Goal: Information Seeking & Learning: Learn about a topic

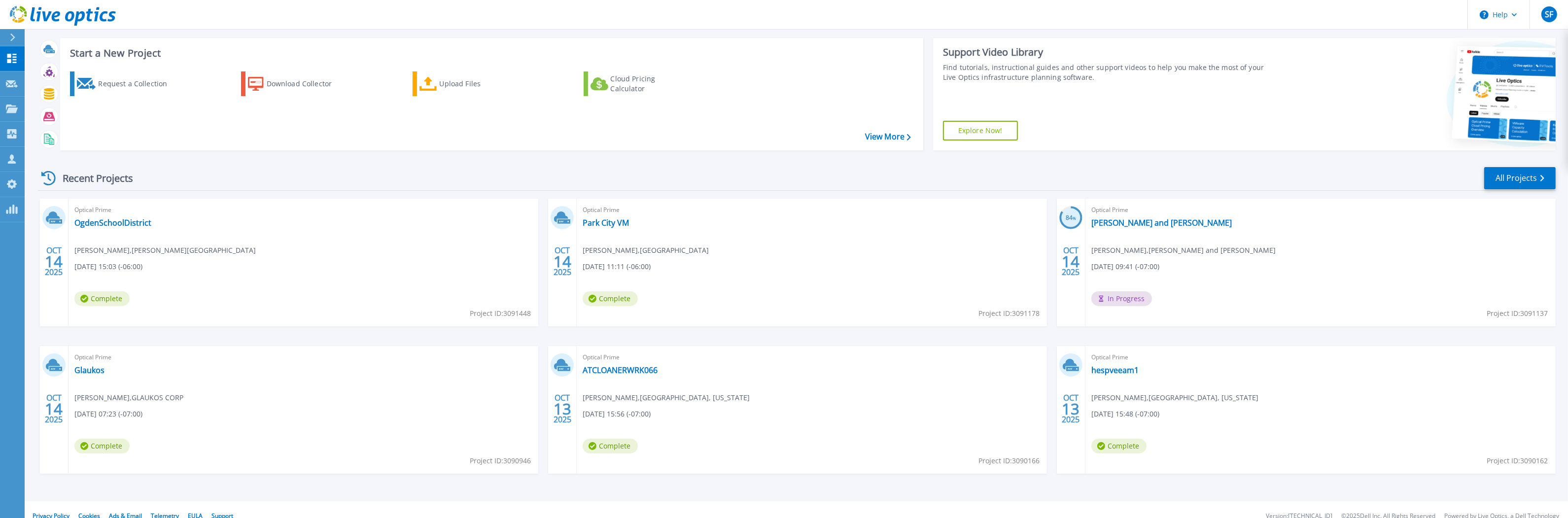
scroll to position [28, 0]
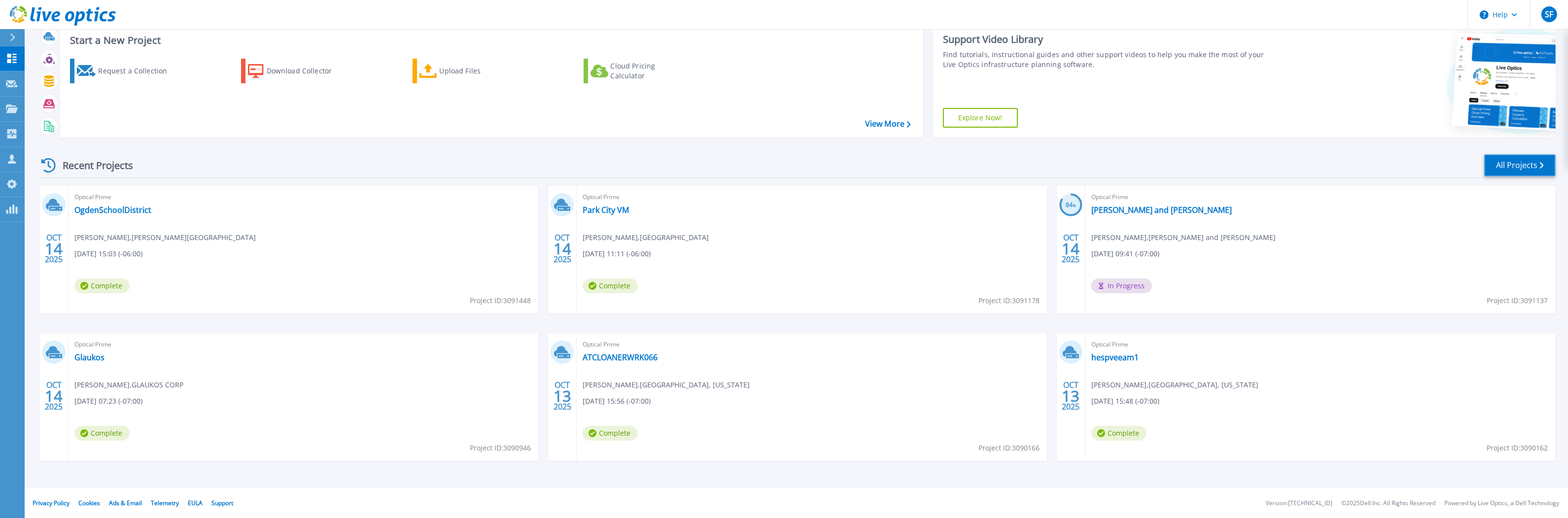
click at [1510, 164] on link "All Projects" at bounding box center [1520, 165] width 71 height 22
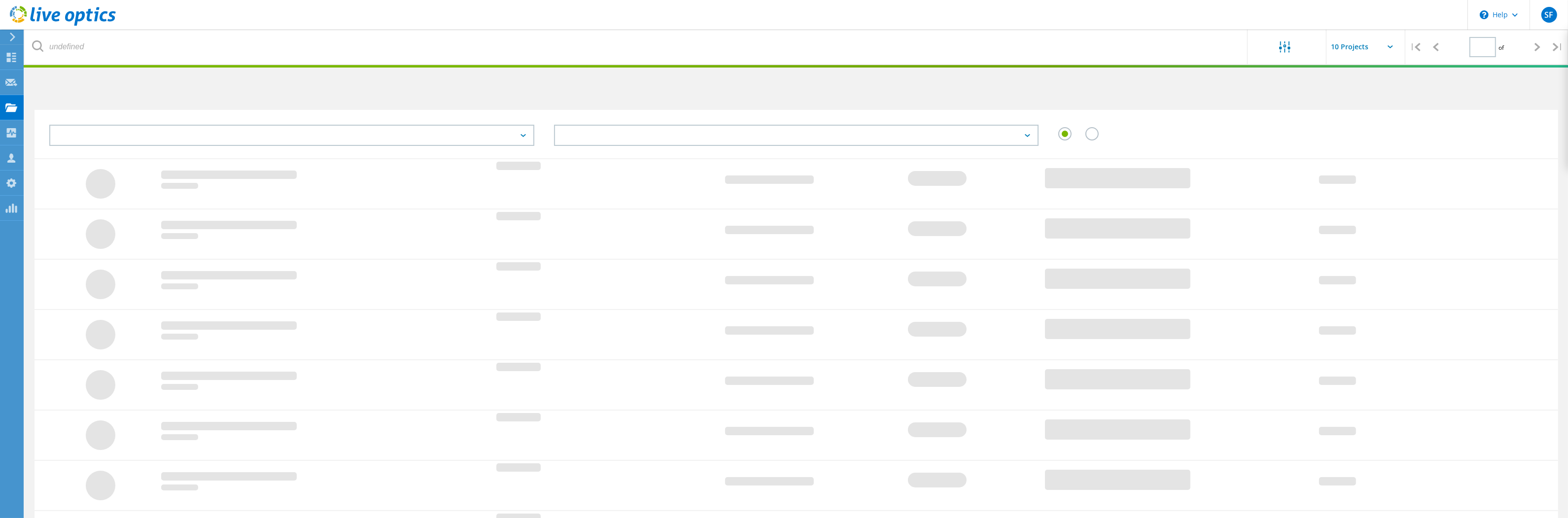
type input "1"
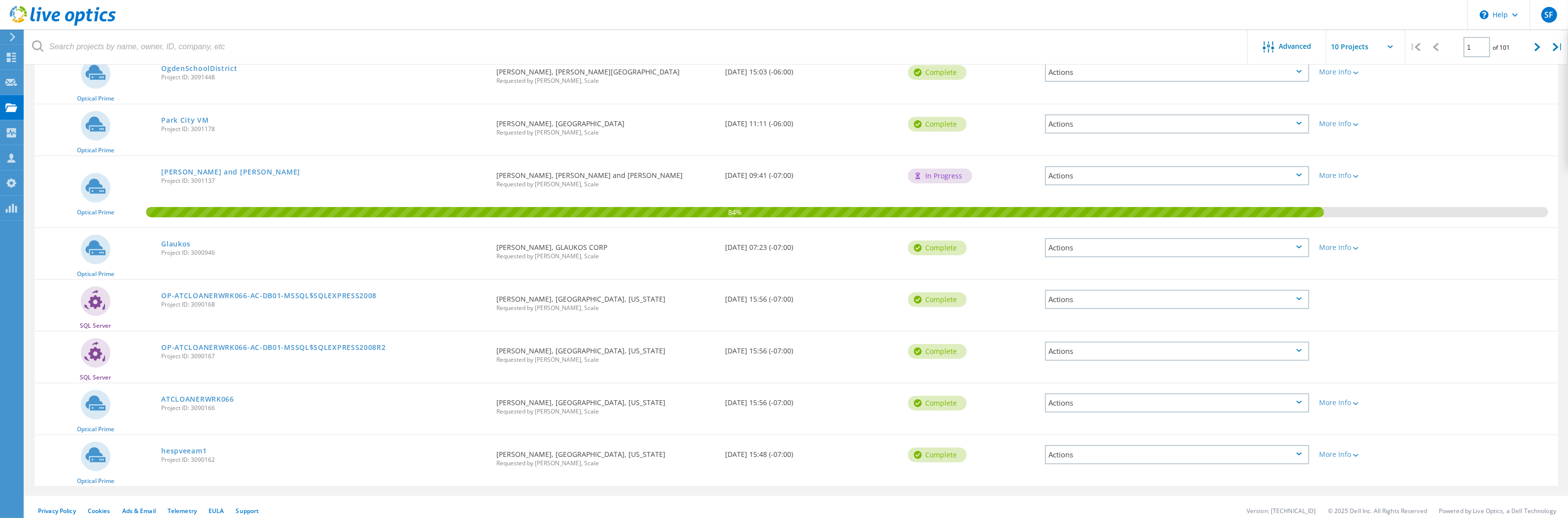
scroll to position [235, 0]
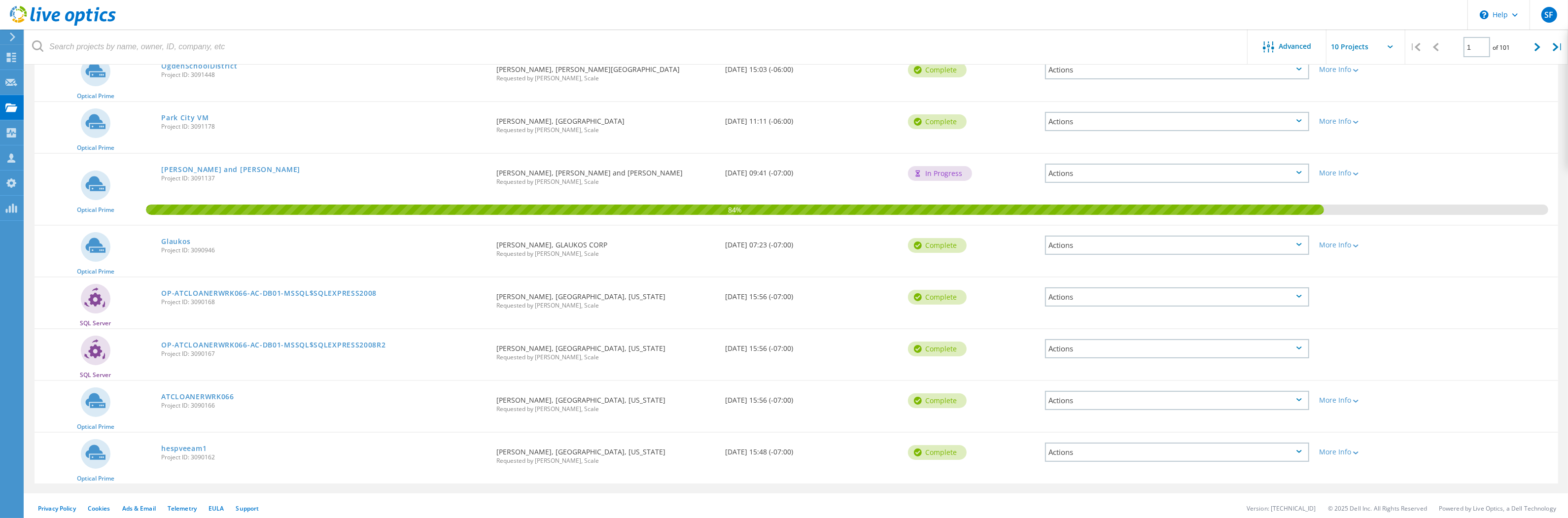
click at [1389, 50] on input "text" at bounding box center [1375, 47] width 99 height 35
click at [1375, 93] on div "Show 20 Projects" at bounding box center [1376, 90] width 98 height 16
type input "Show 20 Projects"
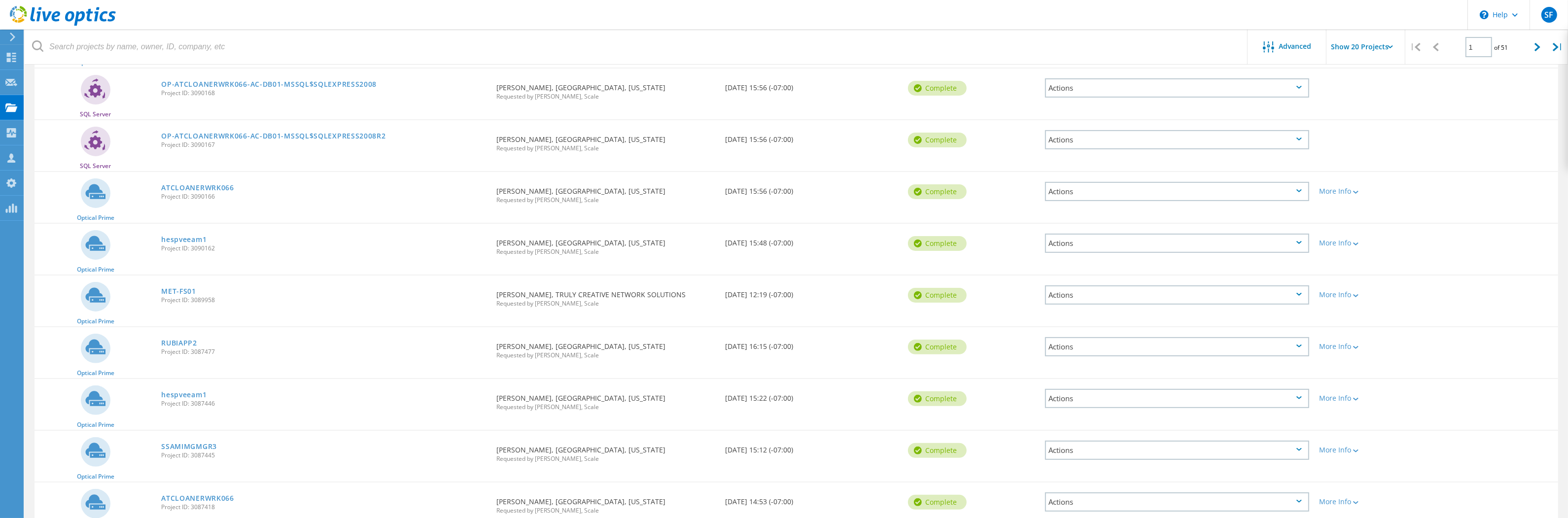
scroll to position [447, 0]
click at [8, 54] on use at bounding box center [11, 57] width 10 height 10
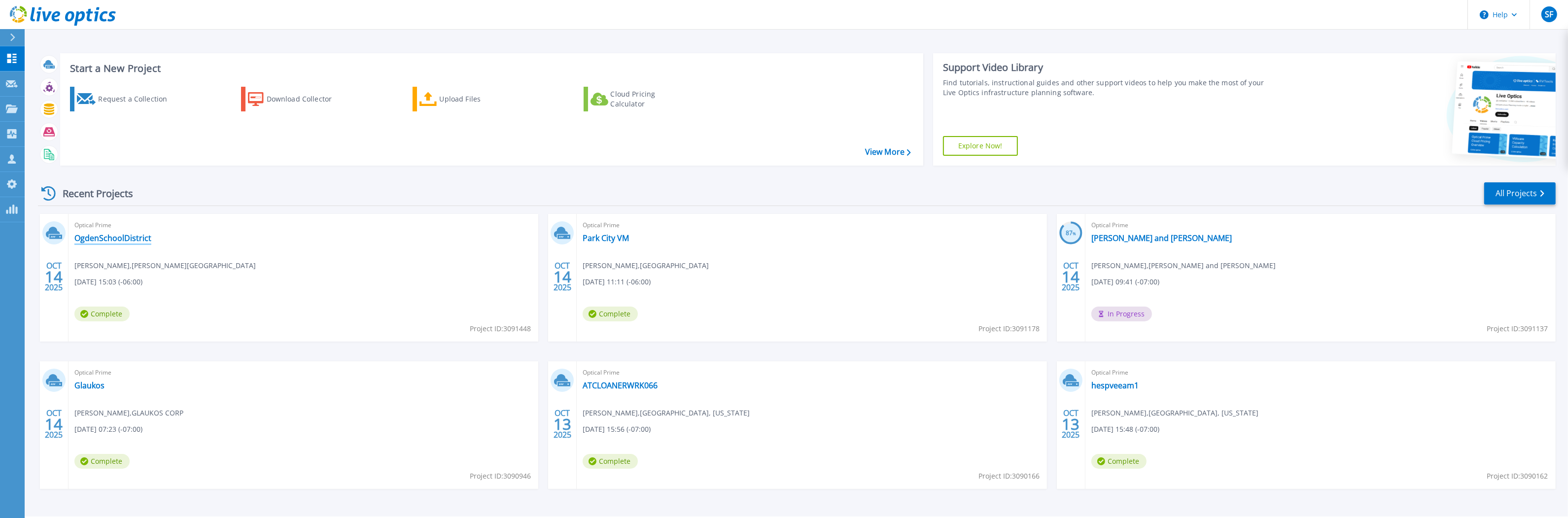
click at [135, 238] on link "OgdenSchoolDistrict" at bounding box center [113, 238] width 77 height 10
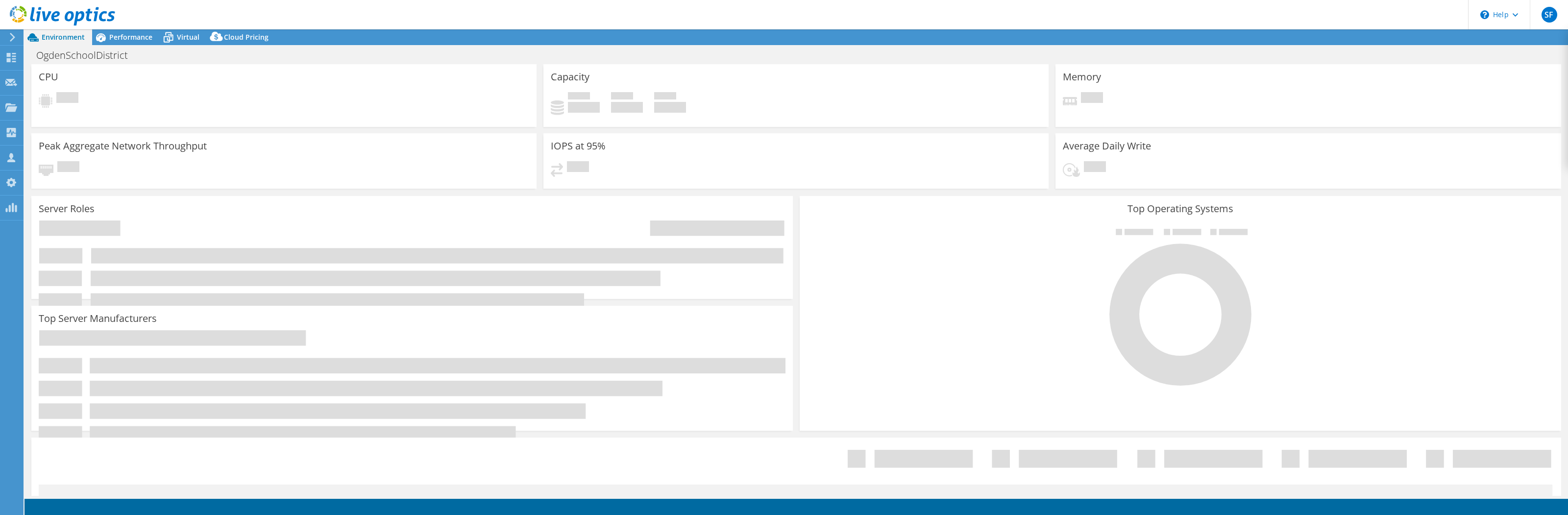
select select "USD"
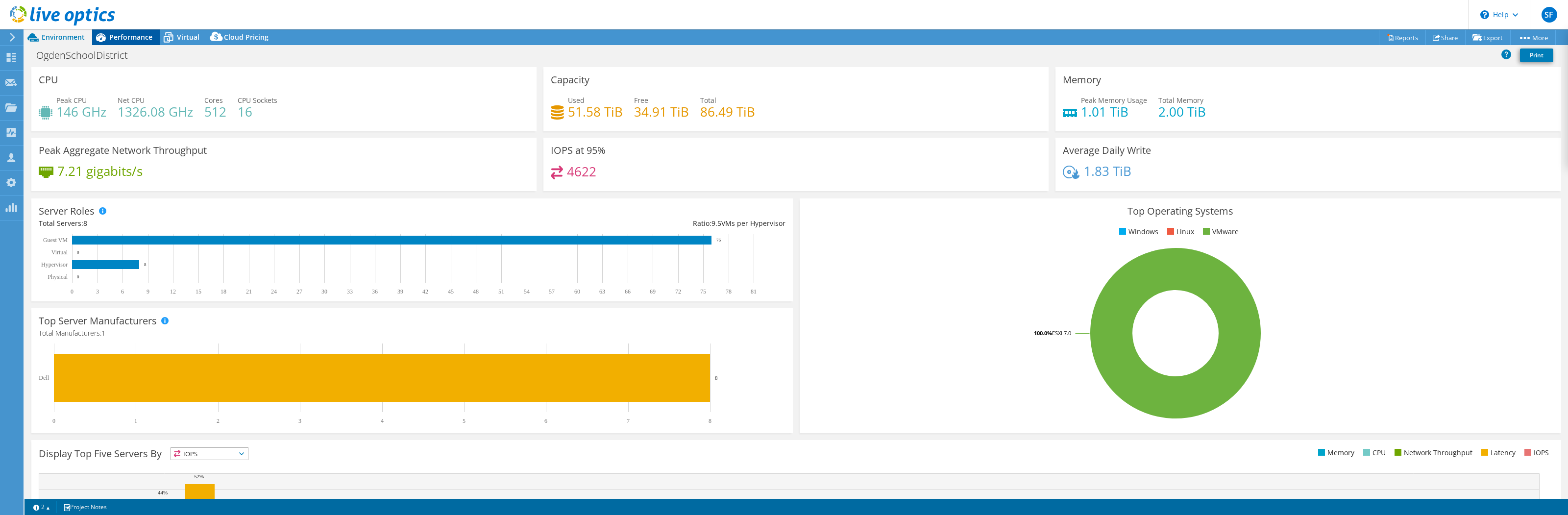
click at [131, 40] on span "Performance" at bounding box center [130, 37] width 43 height 10
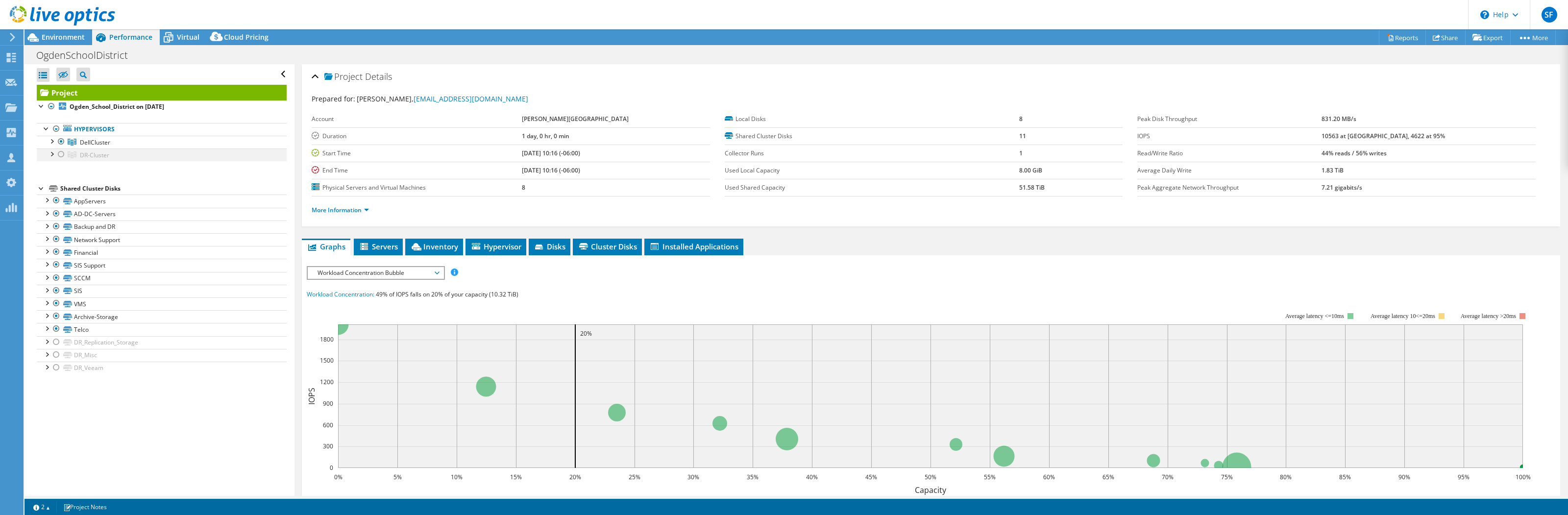
click at [58, 155] on div at bounding box center [60, 155] width 10 height 12
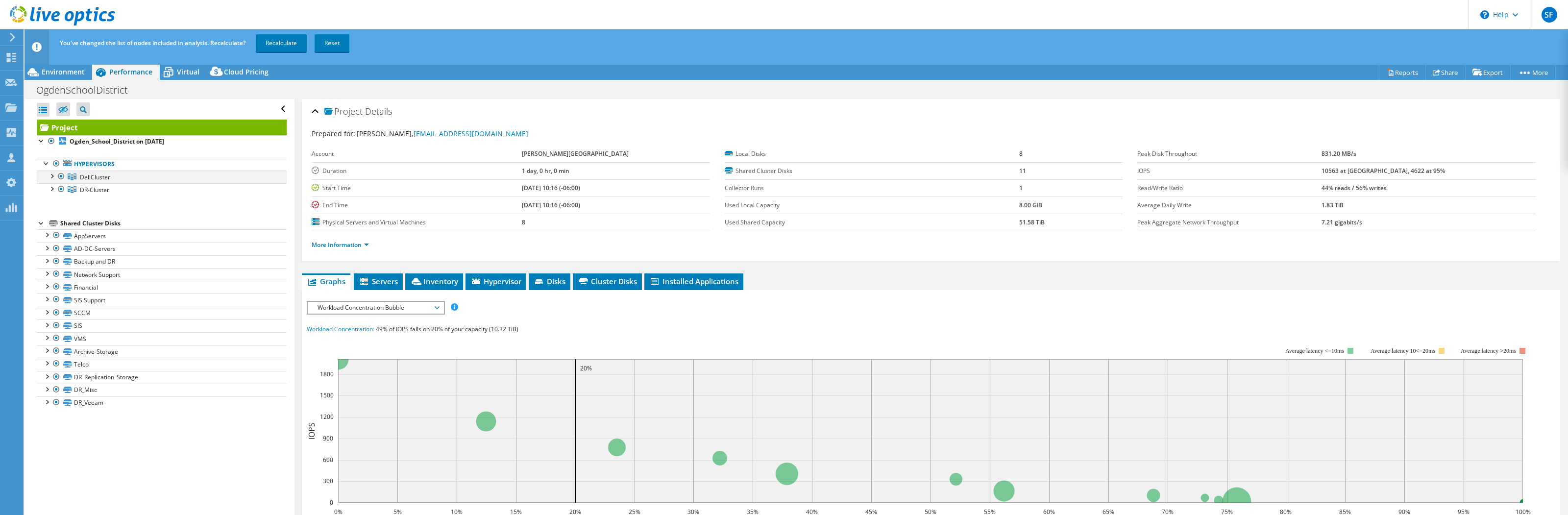
click at [63, 176] on div at bounding box center [60, 176] width 10 height 12
click at [274, 46] on link "Recalculate" at bounding box center [281, 43] width 51 height 18
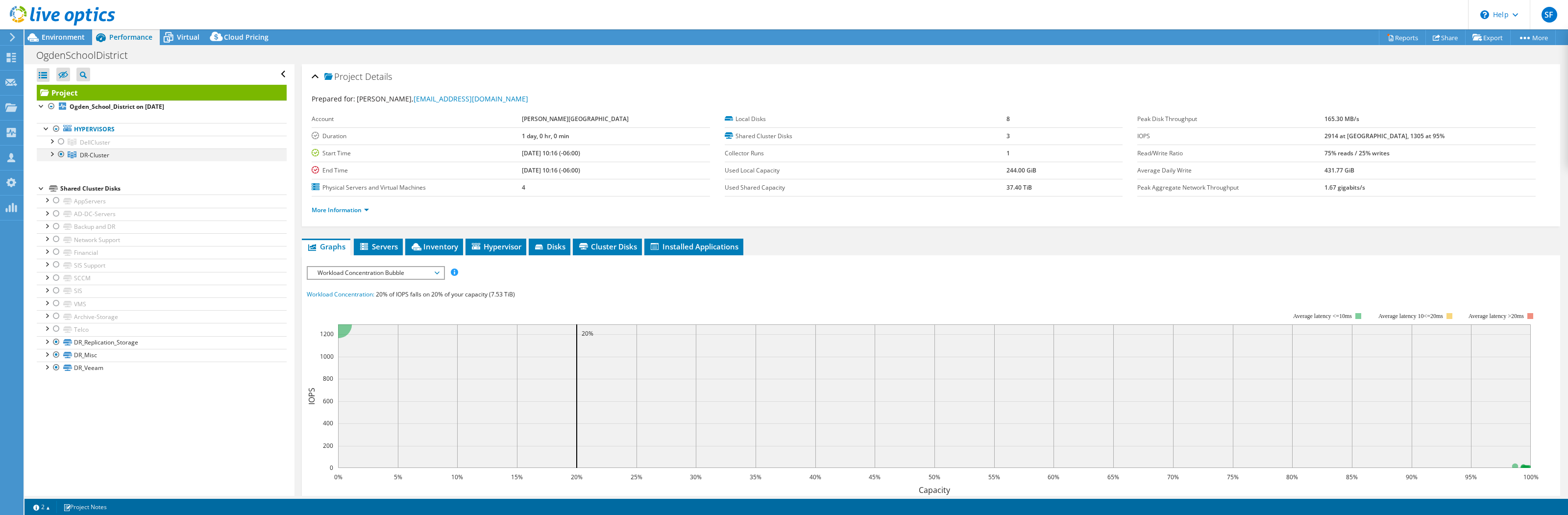
click at [53, 156] on div at bounding box center [51, 153] width 10 height 10
click at [188, 41] on span "Virtual" at bounding box center [188, 37] width 23 height 10
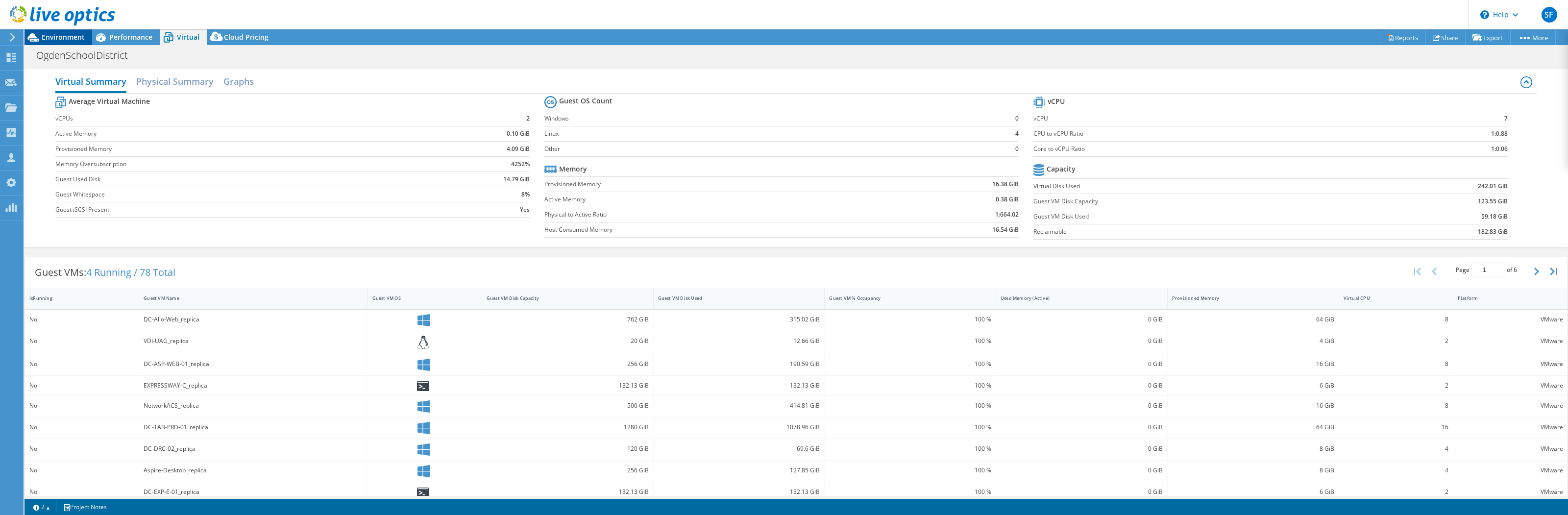
click at [47, 41] on span "Environment" at bounding box center [63, 37] width 43 height 10
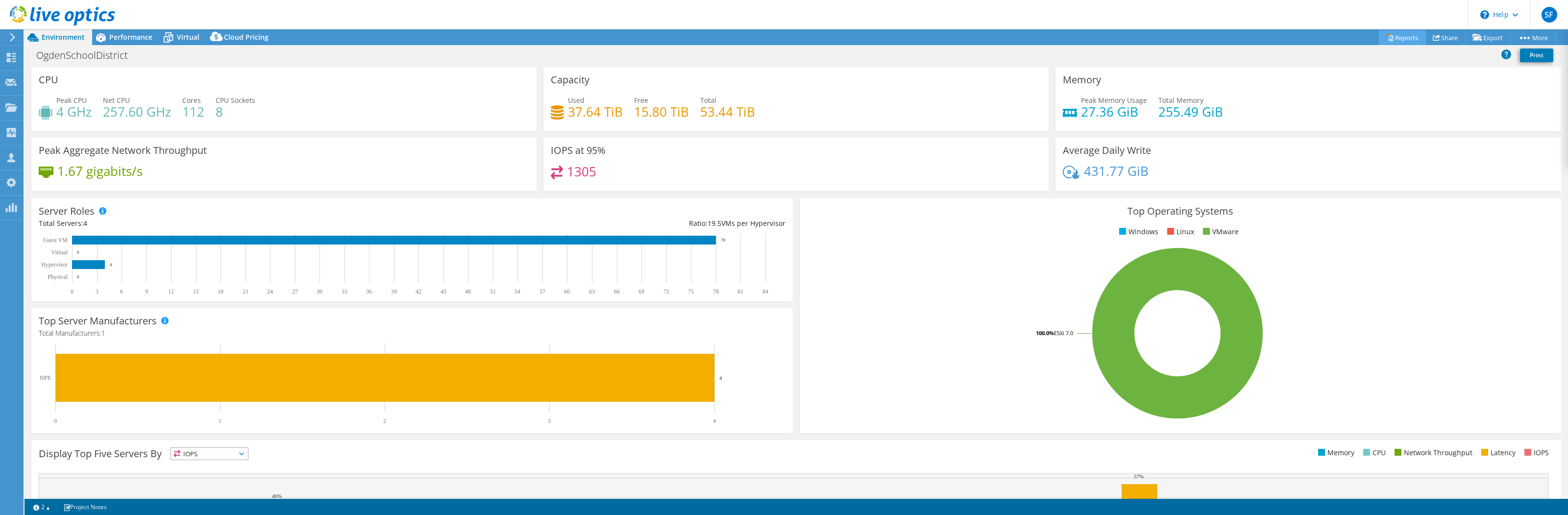
click at [1388, 41] on link "Reports" at bounding box center [1402, 38] width 47 height 15
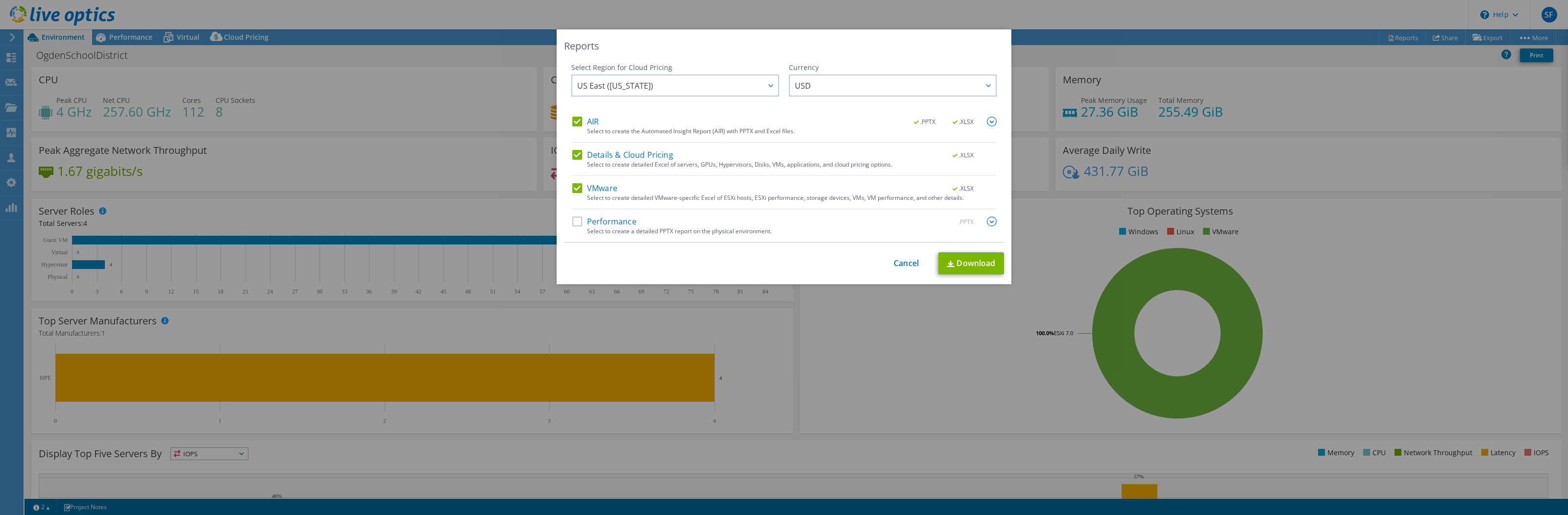
drag, startPoint x: 611, startPoint y: 223, endPoint x: 630, endPoint y: 222, distance: 19.0
click at [612, 223] on label "Performance" at bounding box center [604, 221] width 64 height 10
click at [0, 0] on input "Performance" at bounding box center [0, 0] width 0 height 0
click at [950, 269] on link "Download" at bounding box center [971, 264] width 66 height 22
click at [903, 264] on link "Cancel" at bounding box center [906, 263] width 25 height 10
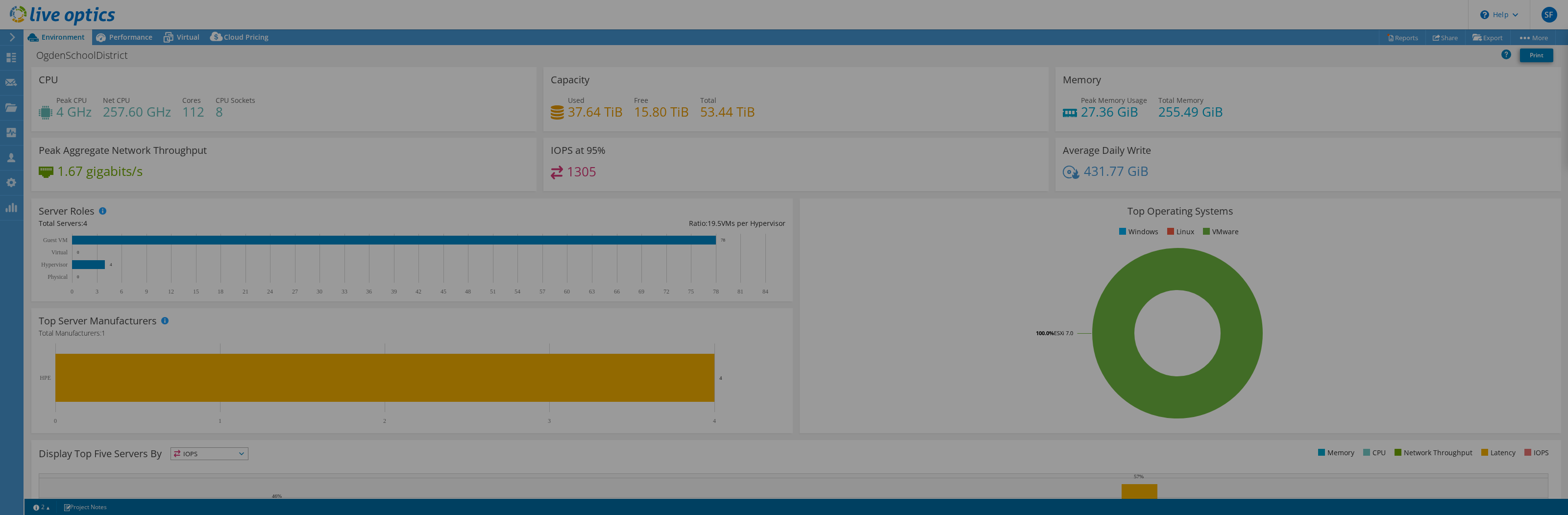
click at [903, 264] on div at bounding box center [784, 257] width 1568 height 515
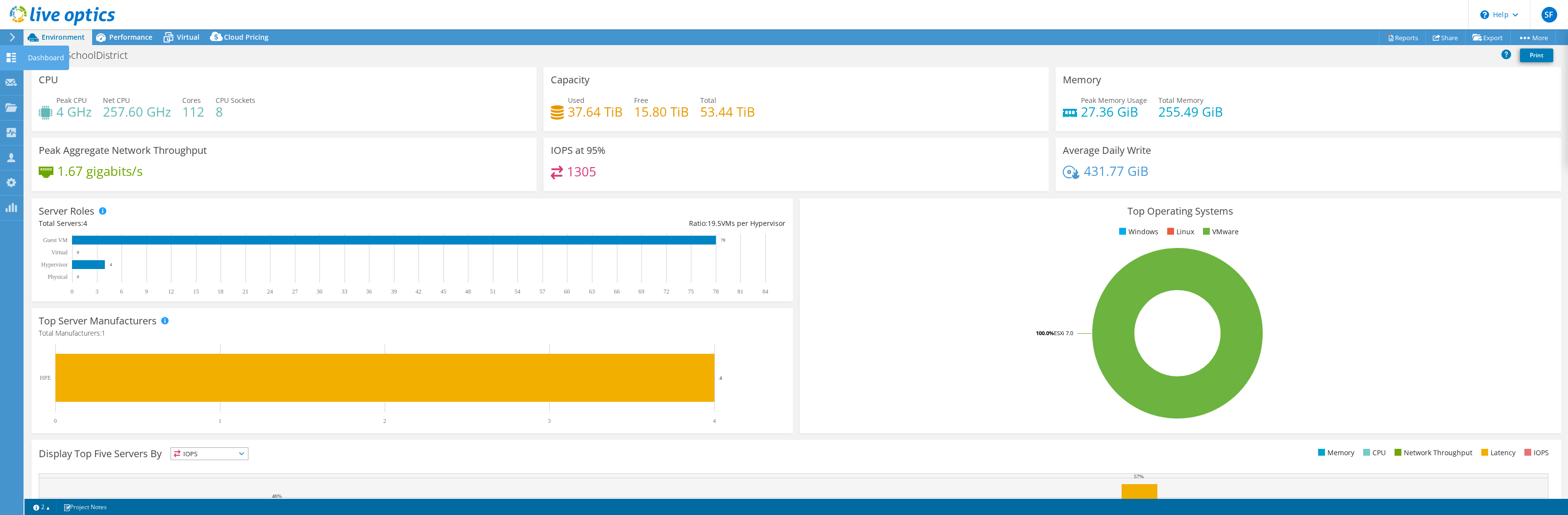
click at [13, 55] on icon at bounding box center [11, 57] width 12 height 10
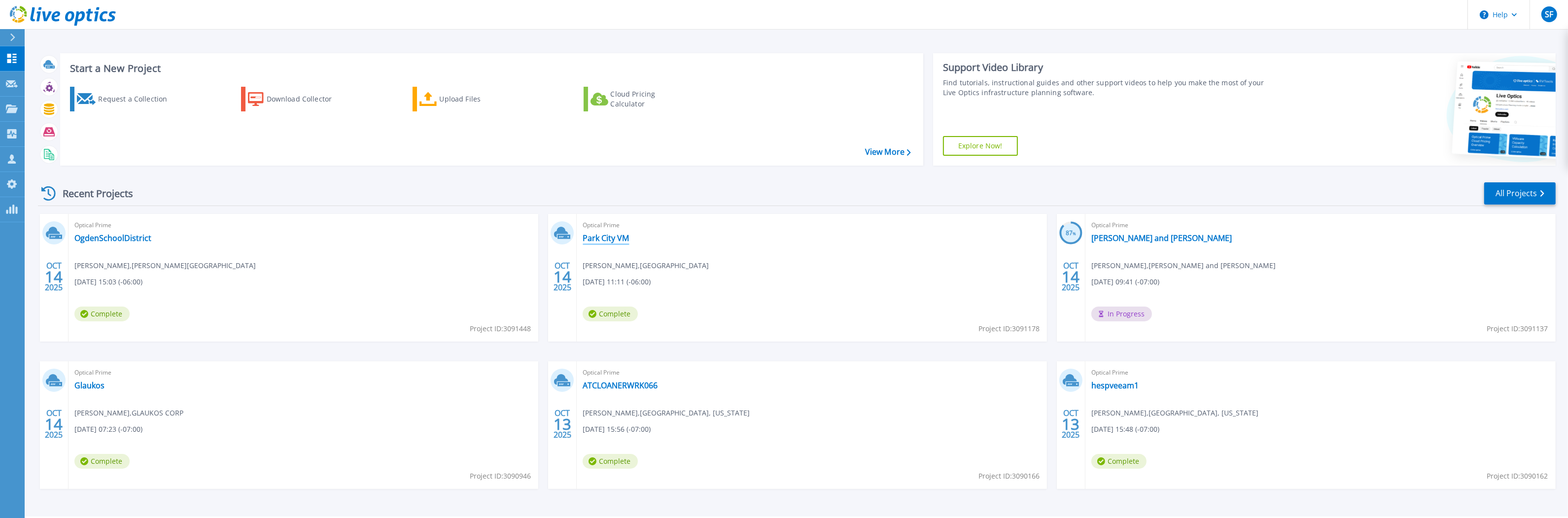
click at [614, 239] on link "Park City VM" at bounding box center [605, 238] width 47 height 10
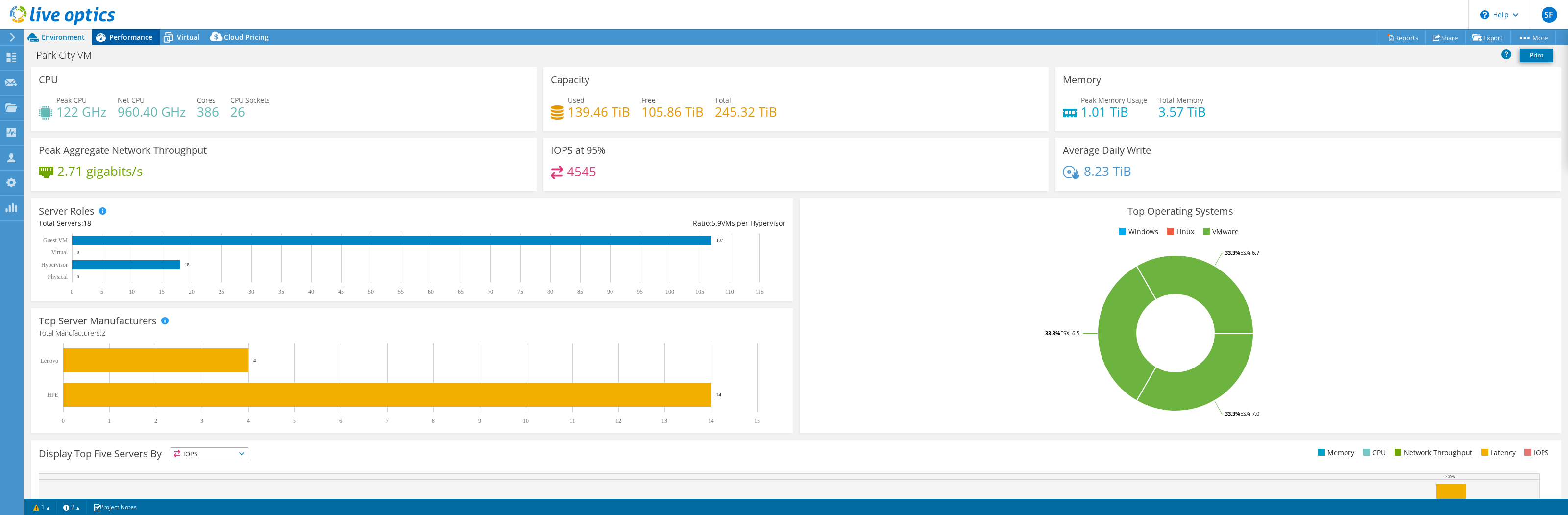
click at [138, 41] on span "Performance" at bounding box center [130, 37] width 43 height 10
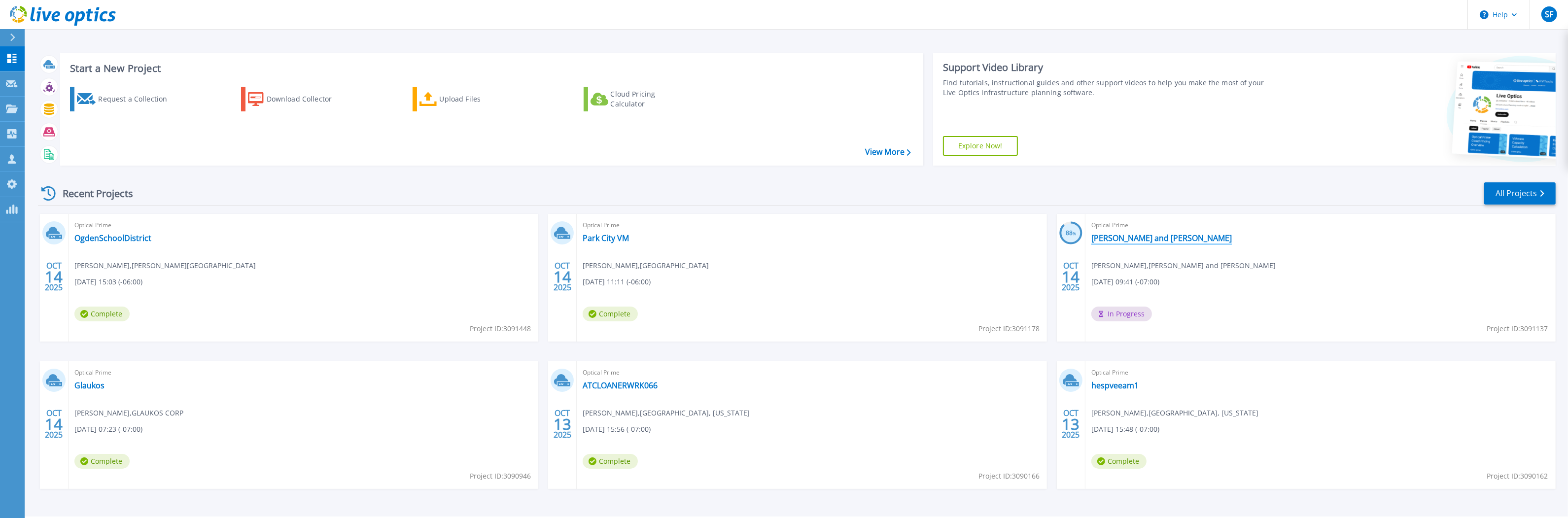
click at [1124, 241] on link "[PERSON_NAME] and [PERSON_NAME]" at bounding box center [1162, 238] width 141 height 10
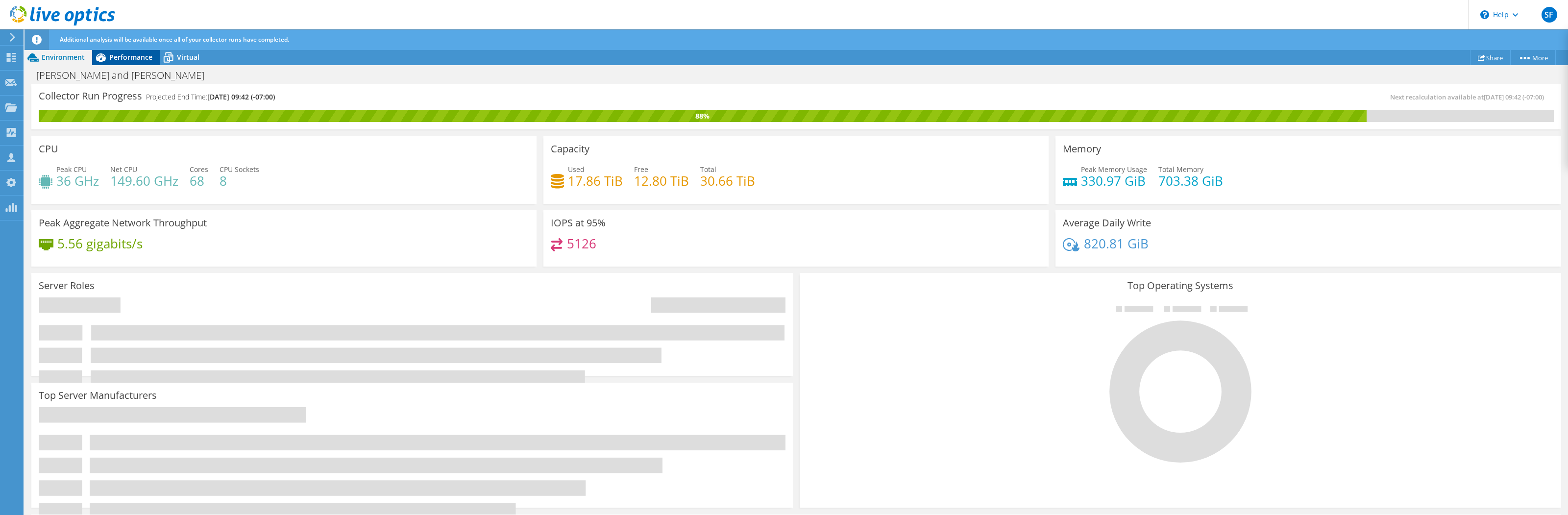
click at [127, 55] on span "Performance" at bounding box center [130, 57] width 43 height 10
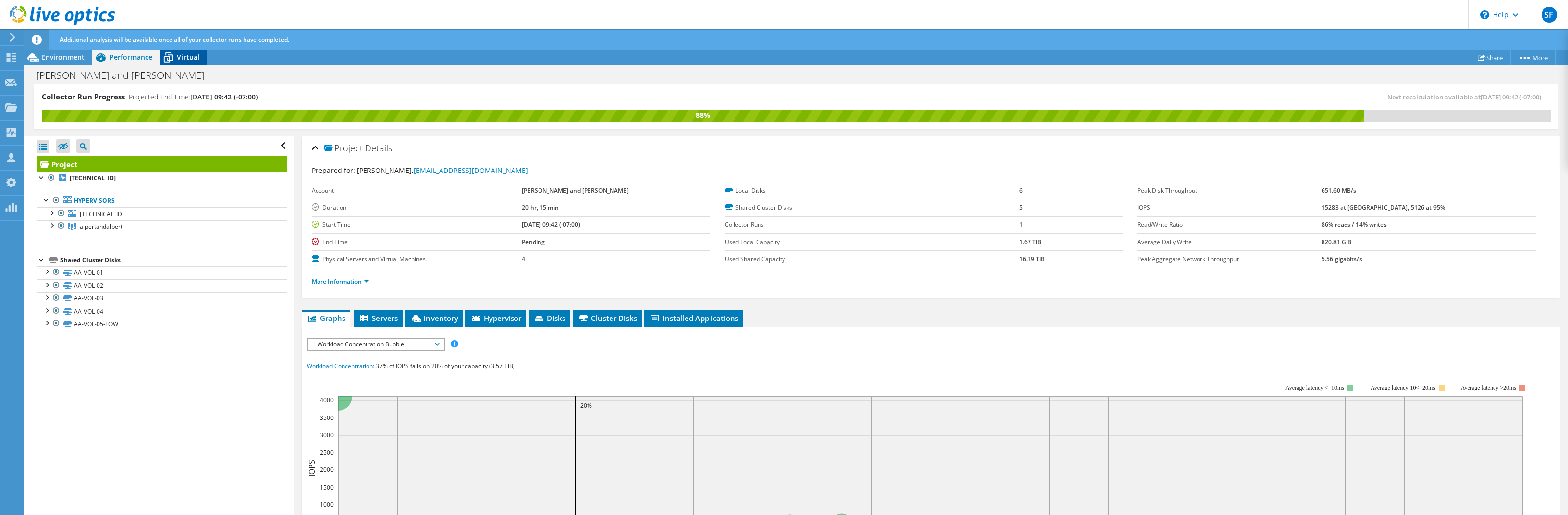
click at [201, 59] on div "Virtual" at bounding box center [183, 57] width 47 height 15
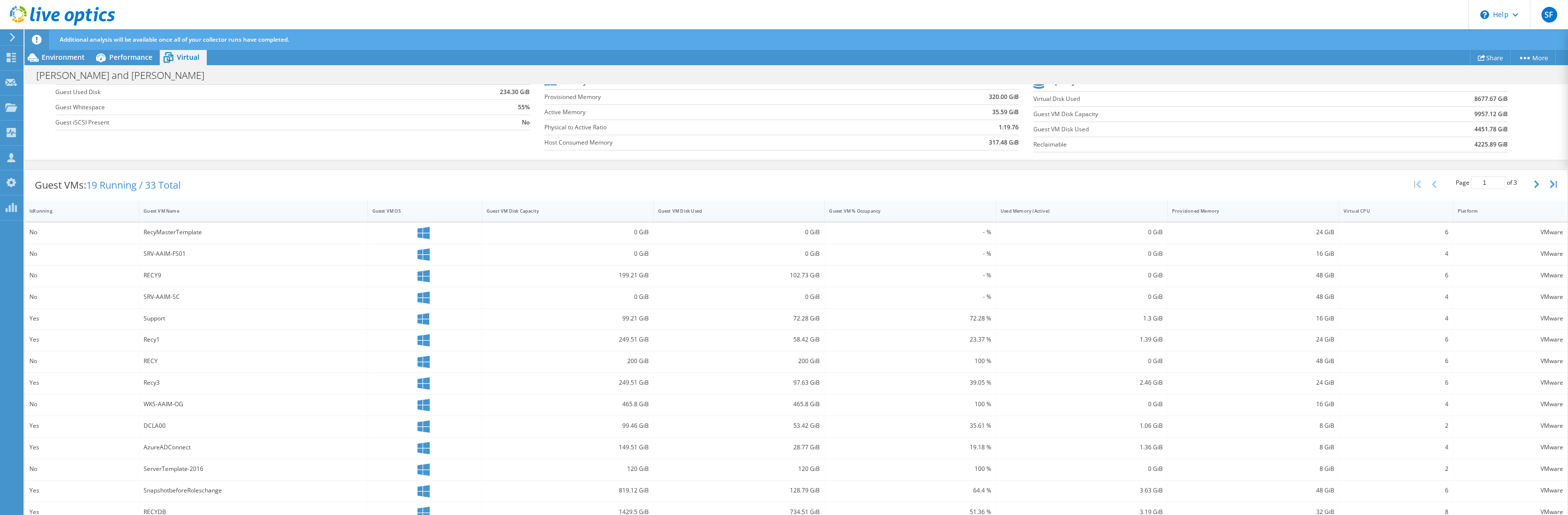
scroll to position [198, 0]
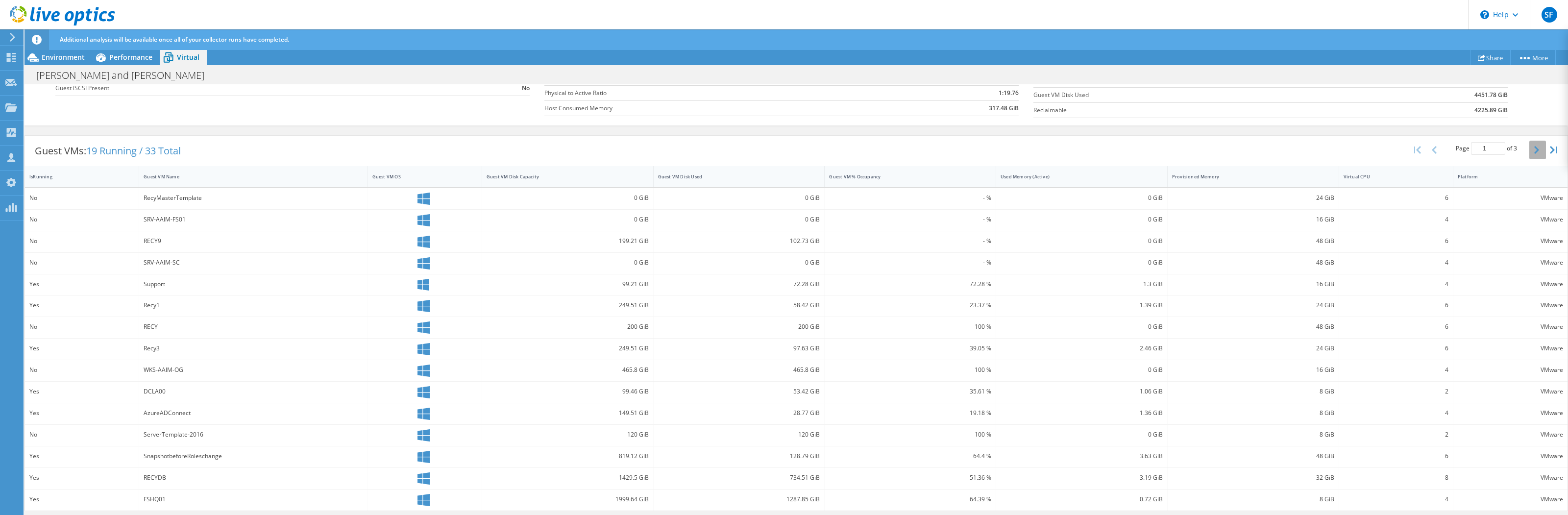
click at [1533, 153] on button "button" at bounding box center [1537, 150] width 17 height 18
click at [1530, 153] on button "button" at bounding box center [1537, 147] width 17 height 18
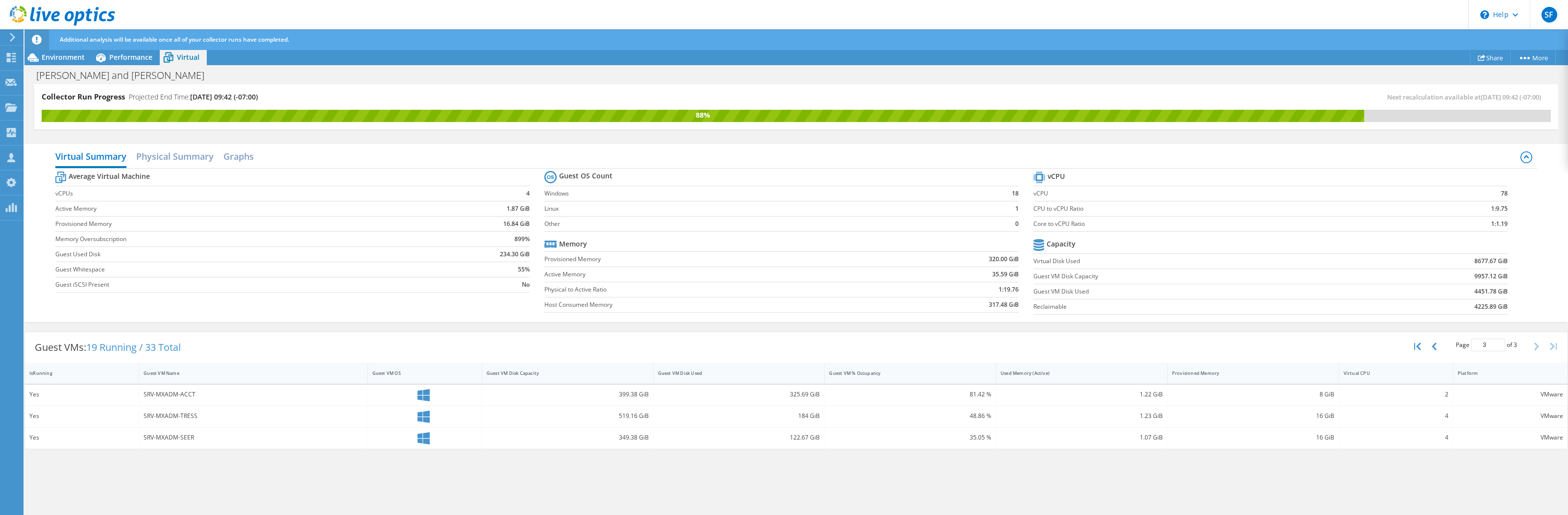
scroll to position [0, 0]
click at [1438, 348] on button "button" at bounding box center [1435, 346] width 17 height 18
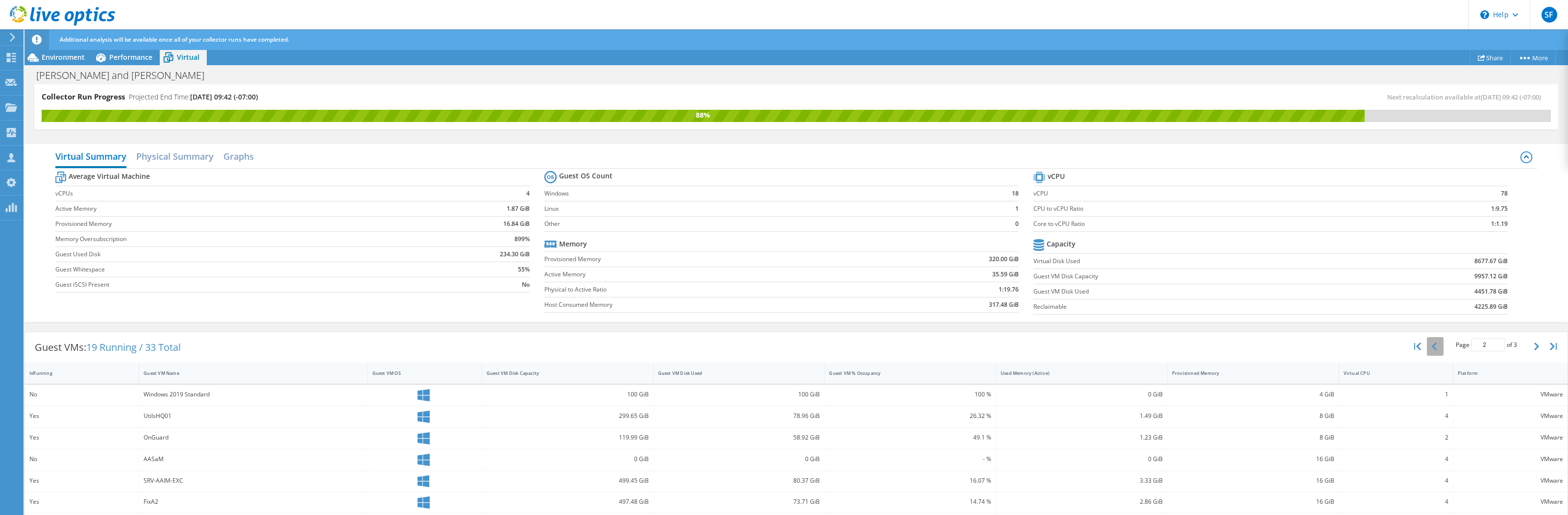
click at [1427, 352] on button "button" at bounding box center [1435, 346] width 17 height 18
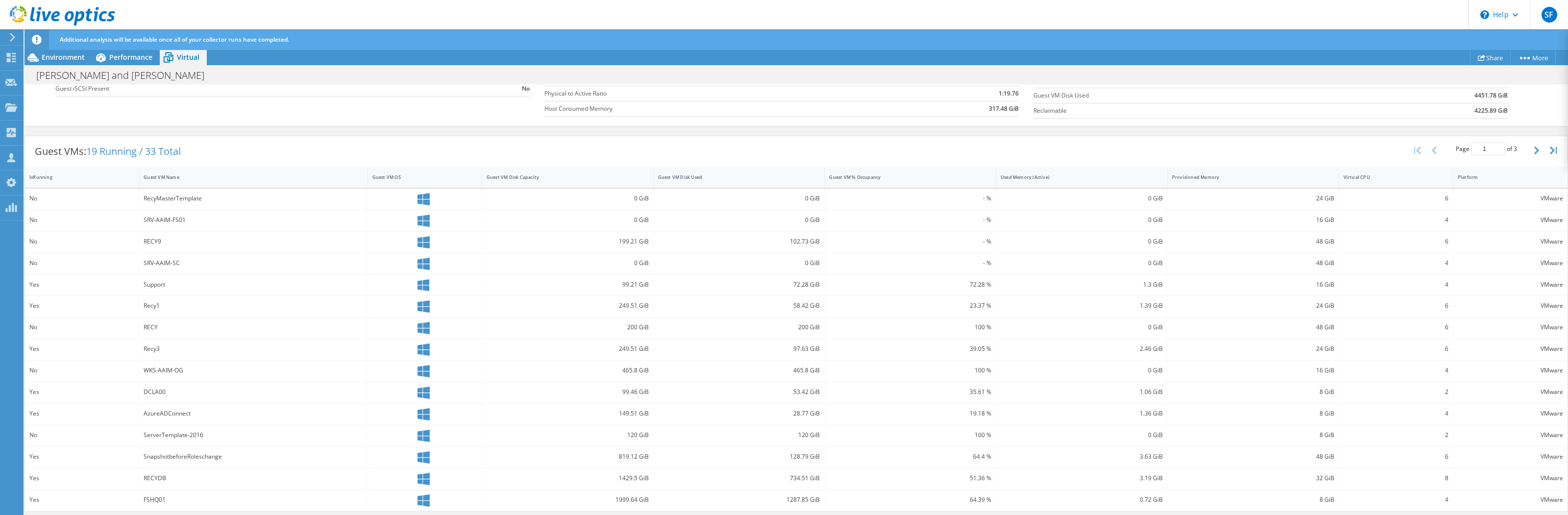
scroll to position [198, 0]
click at [1529, 149] on button "button" at bounding box center [1537, 150] width 17 height 18
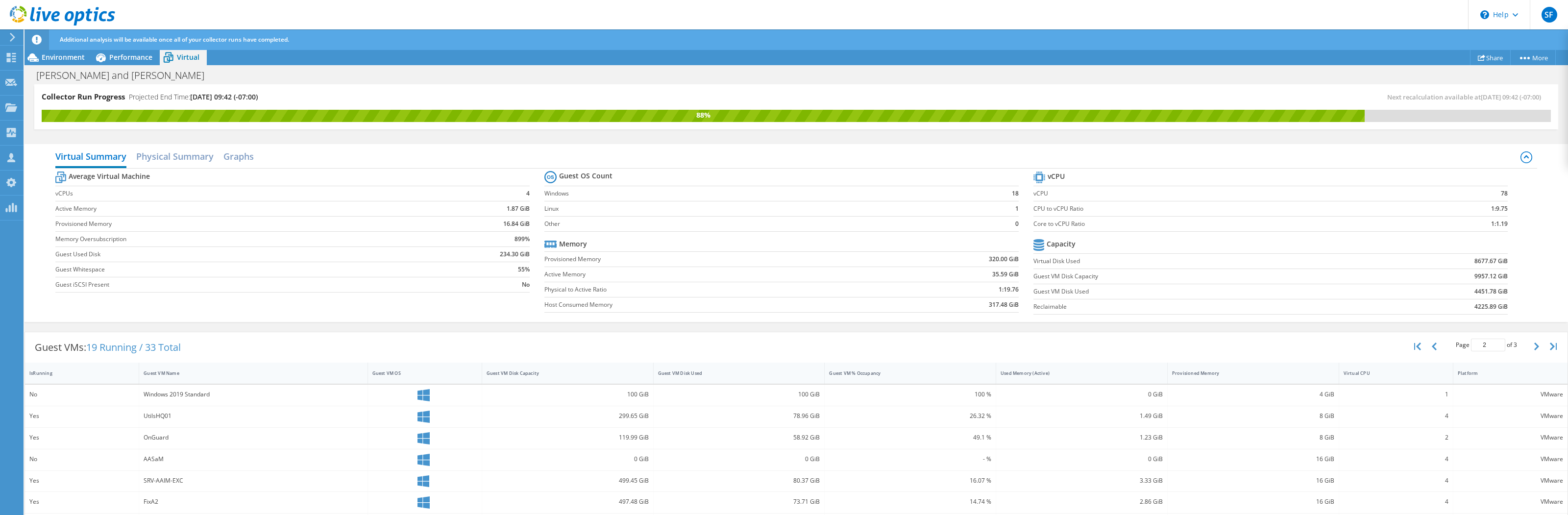
scroll to position [200, 0]
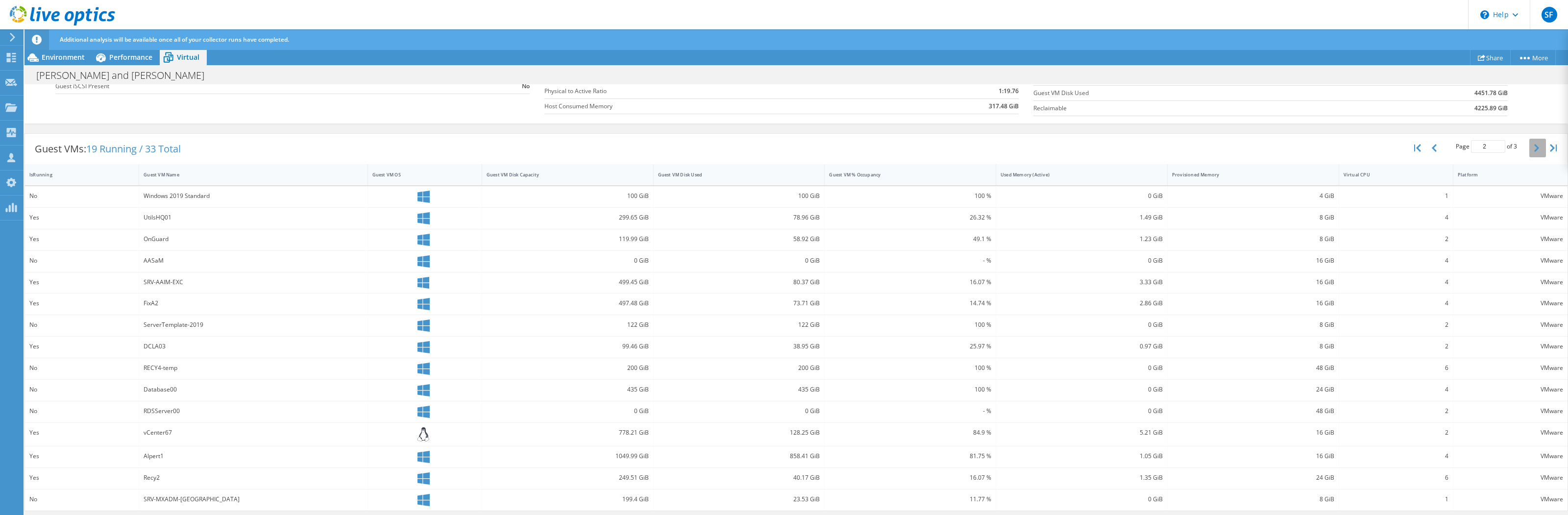
click at [1529, 147] on button "button" at bounding box center [1537, 147] width 17 height 18
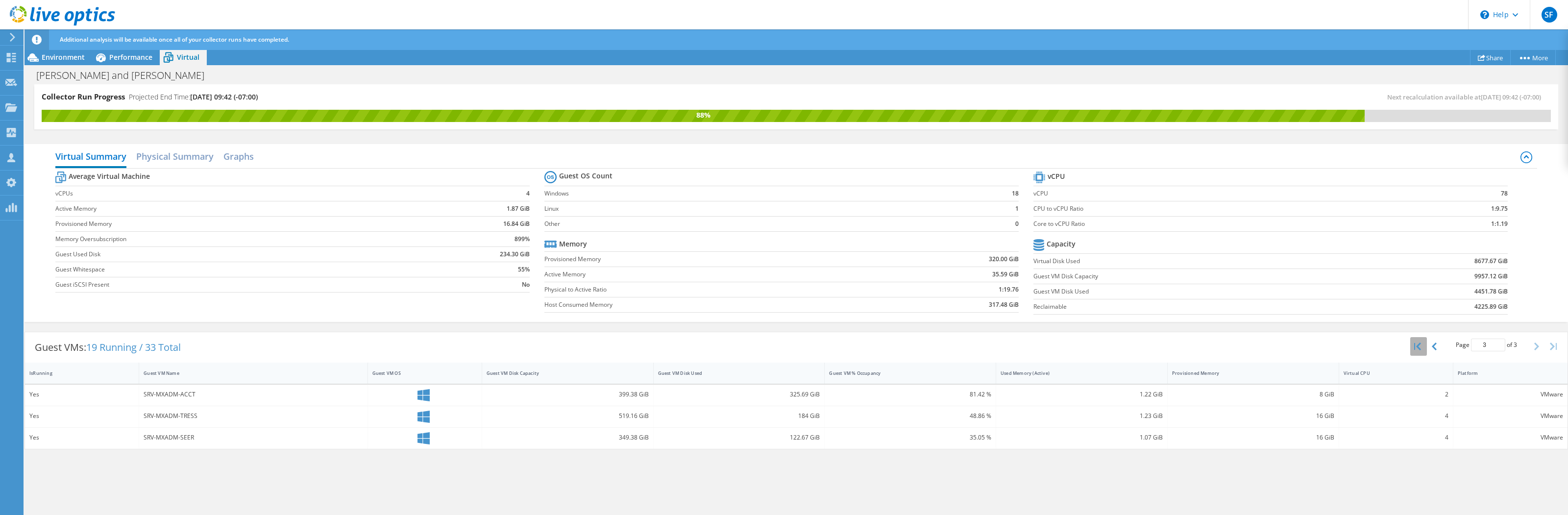
click at [1424, 348] on button "button" at bounding box center [1418, 346] width 17 height 18
type input "1"
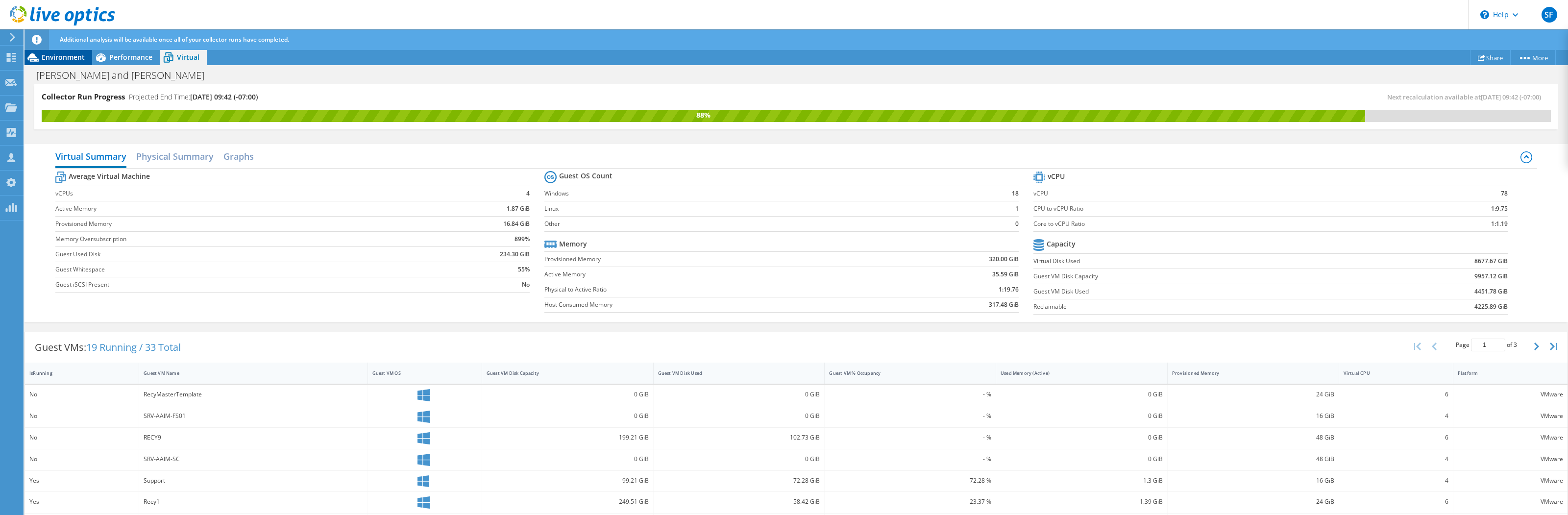
click at [72, 56] on span "Environment" at bounding box center [63, 57] width 43 height 10
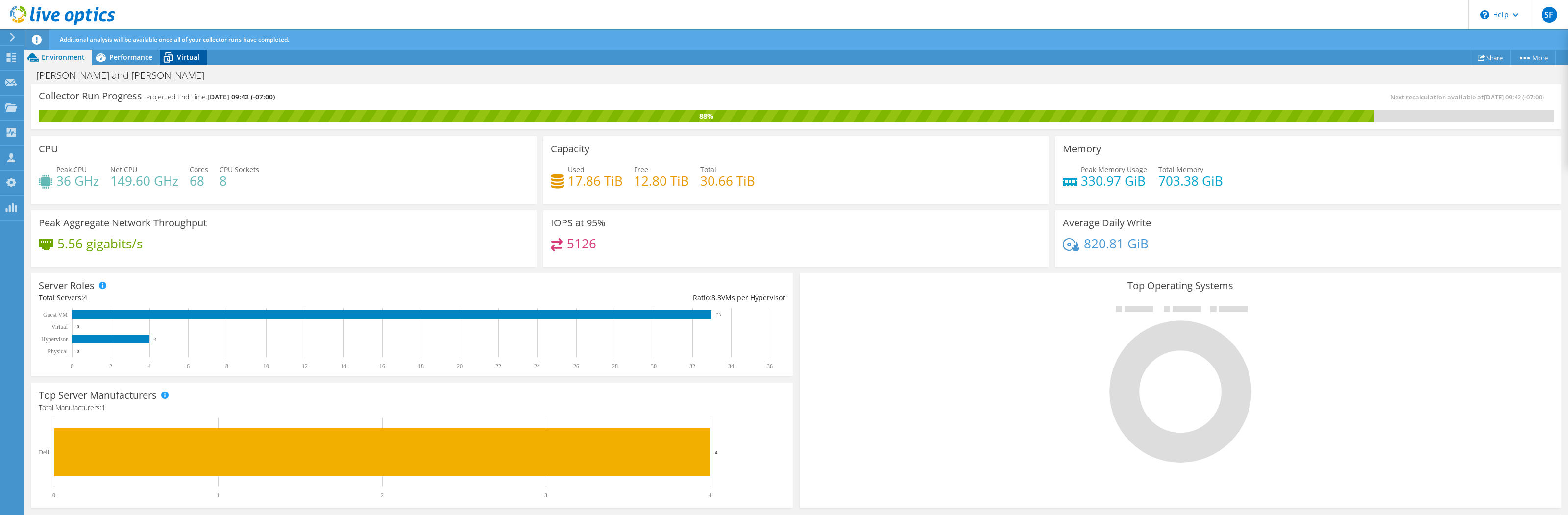
click at [192, 60] on span "Virtual" at bounding box center [188, 57] width 23 height 10
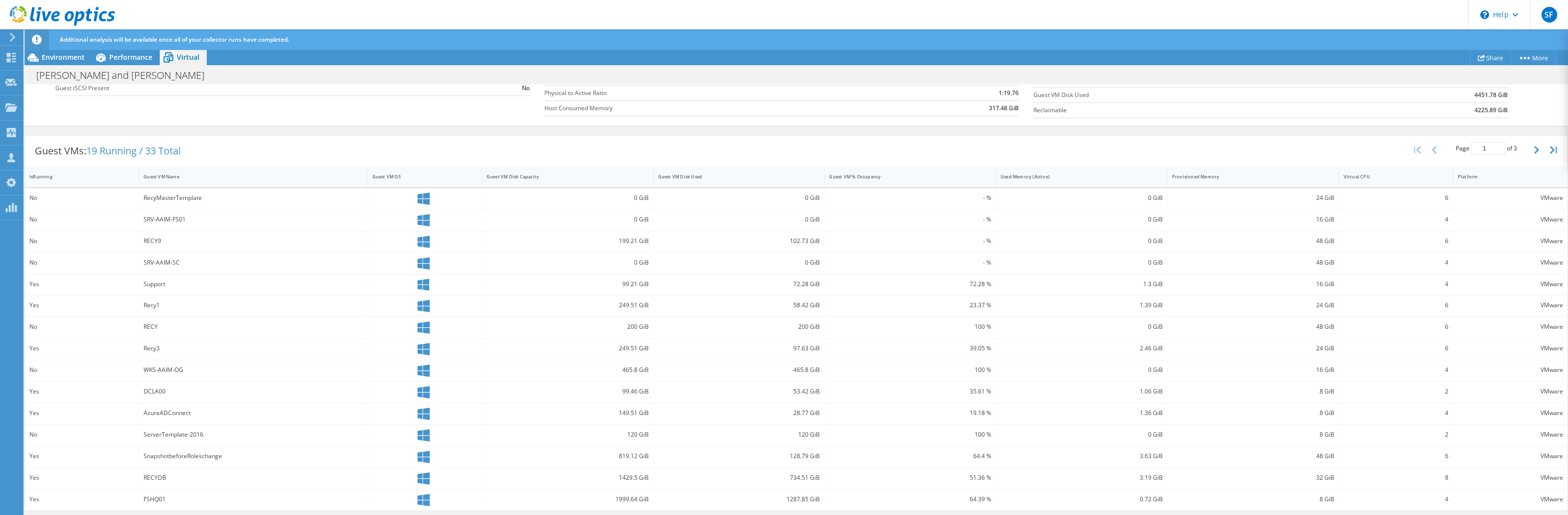
scroll to position [198, 0]
click at [1066, 175] on div "Used Memory (Active)" at bounding box center [1075, 176] width 150 height 7
click at [1212, 175] on div "Provisioned Memory" at bounding box center [1247, 176] width 150 height 7
click at [1273, 175] on div "Provisioned Memory" at bounding box center [1247, 176] width 150 height 7
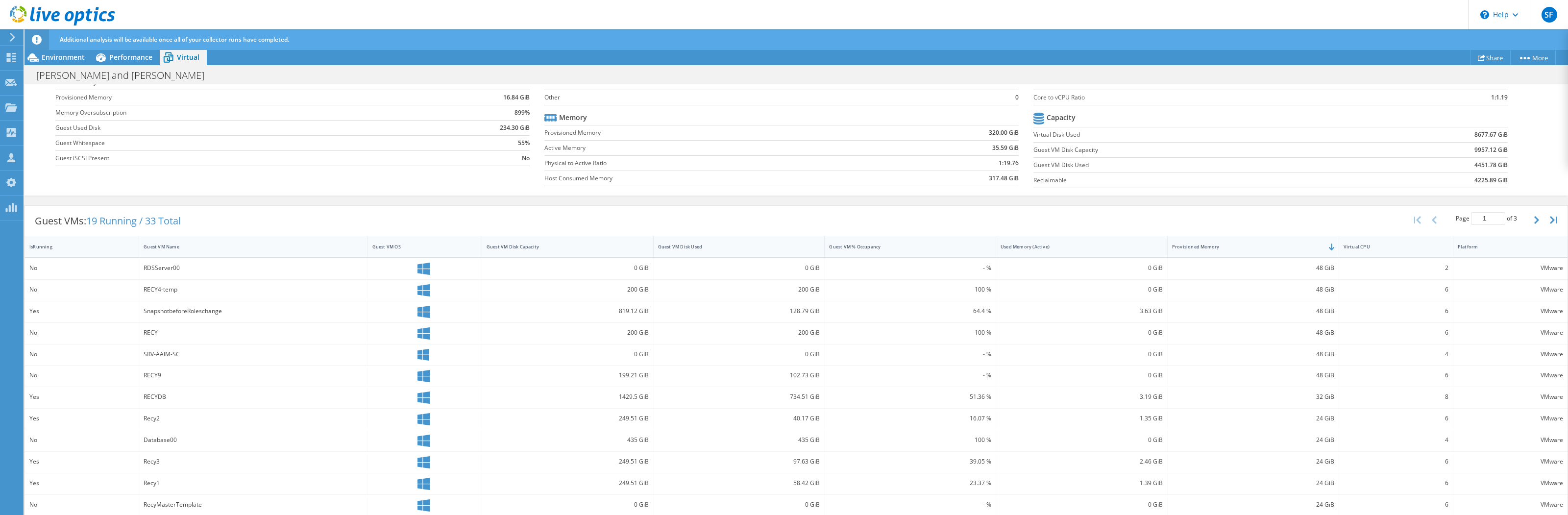
scroll to position [0, 0]
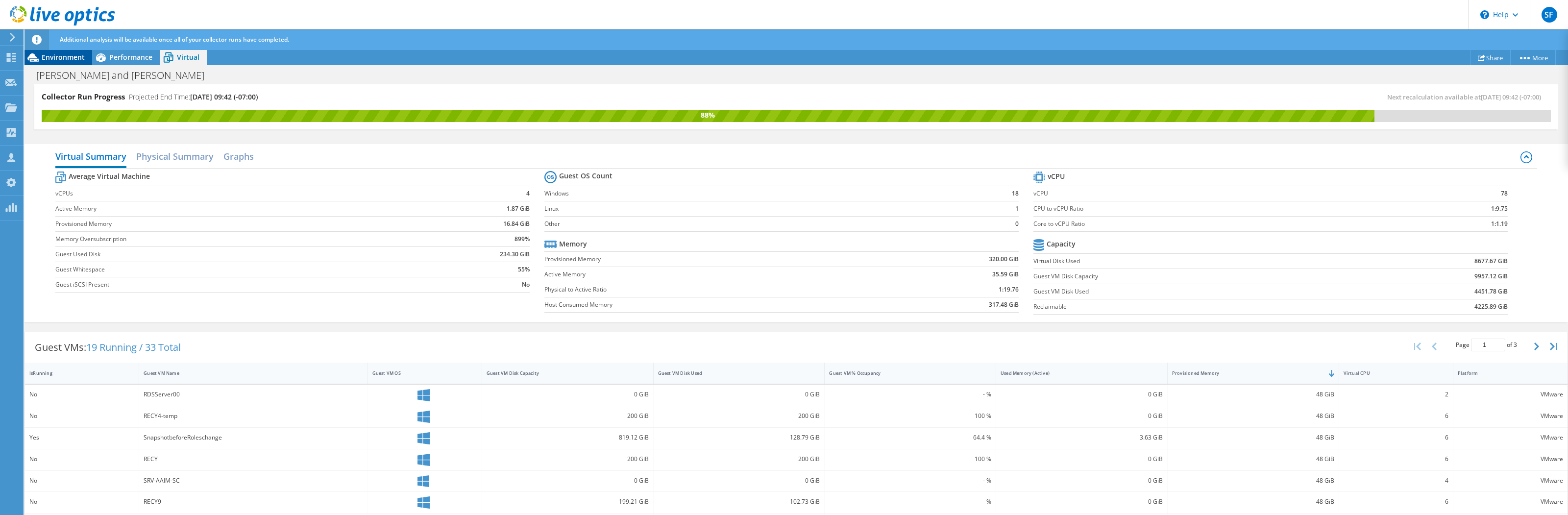
click at [69, 59] on span "Environment" at bounding box center [63, 57] width 43 height 10
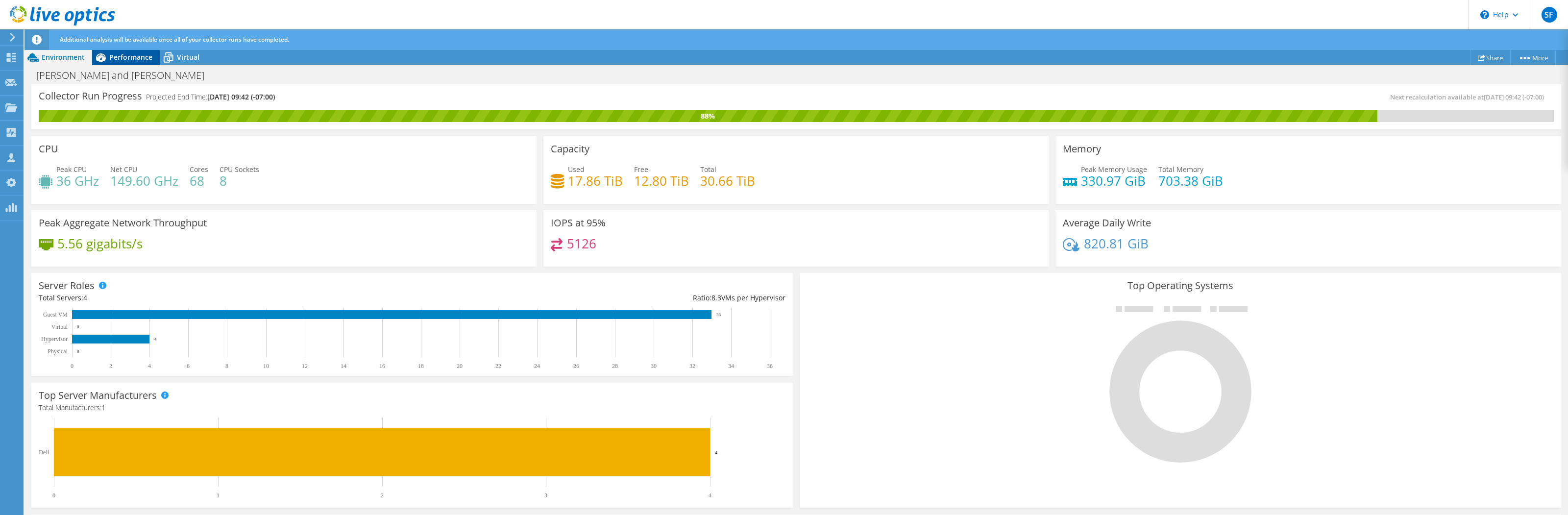
click at [143, 60] on span "Performance" at bounding box center [130, 57] width 43 height 10
click at [144, 62] on span "Performance" at bounding box center [130, 57] width 43 height 10
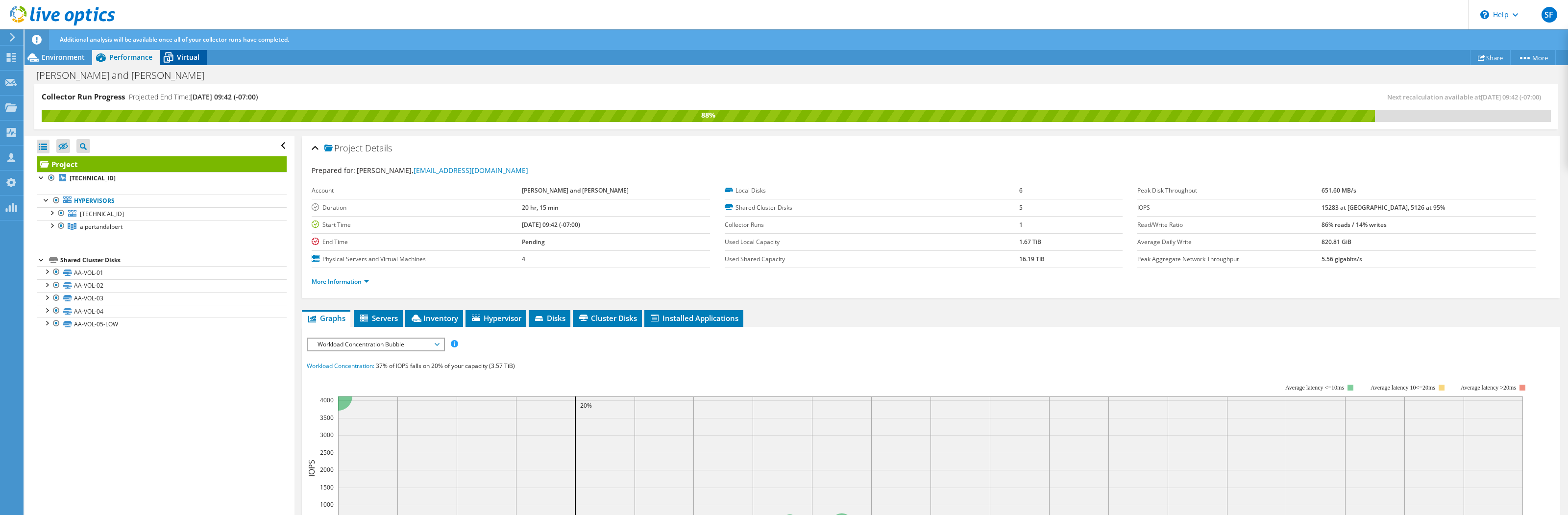
click at [170, 62] on icon at bounding box center [168, 57] width 17 height 17
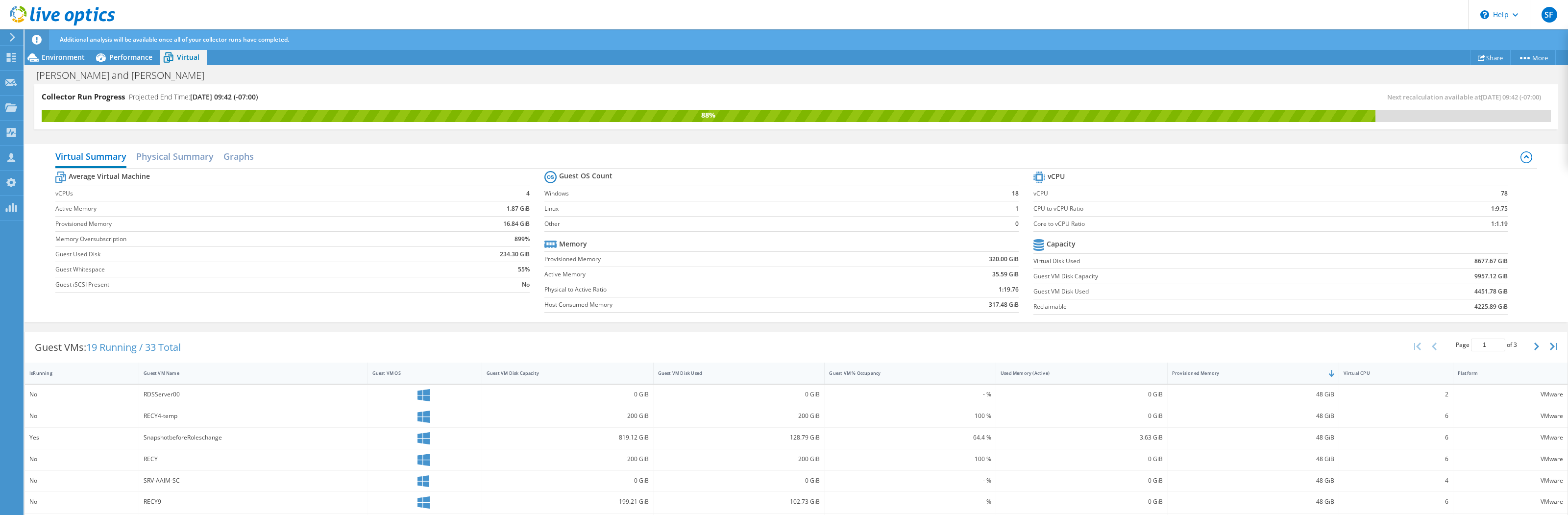
scroll to position [2, 0]
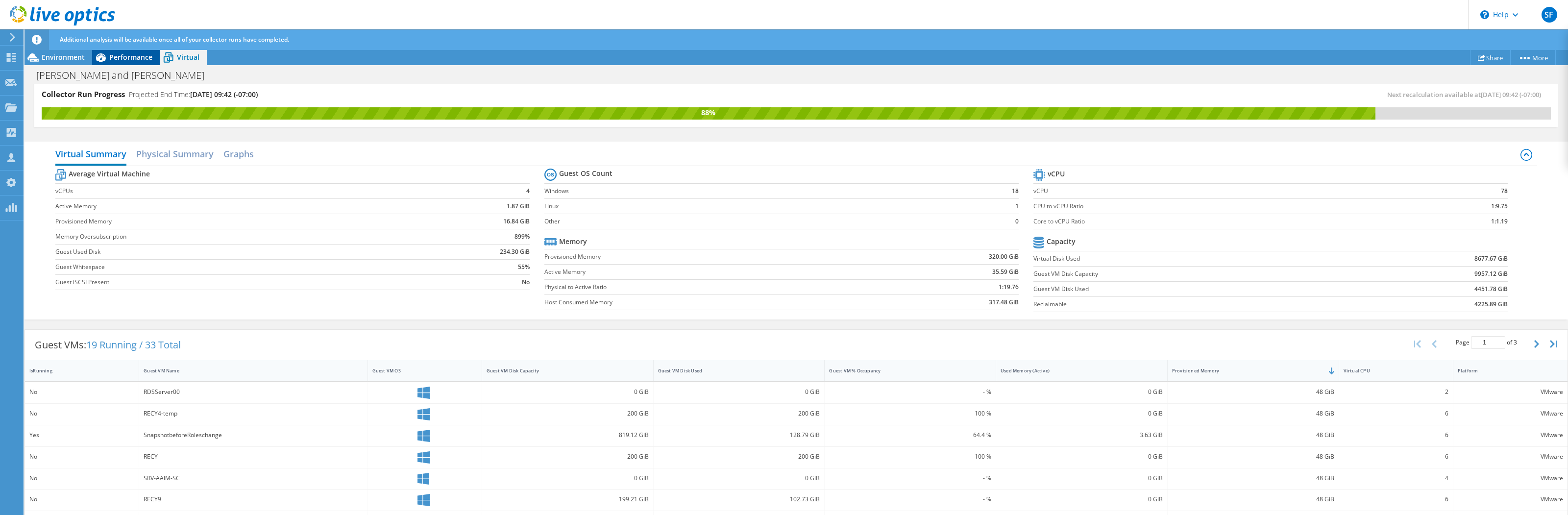
click at [121, 60] on span "Performance" at bounding box center [130, 57] width 43 height 10
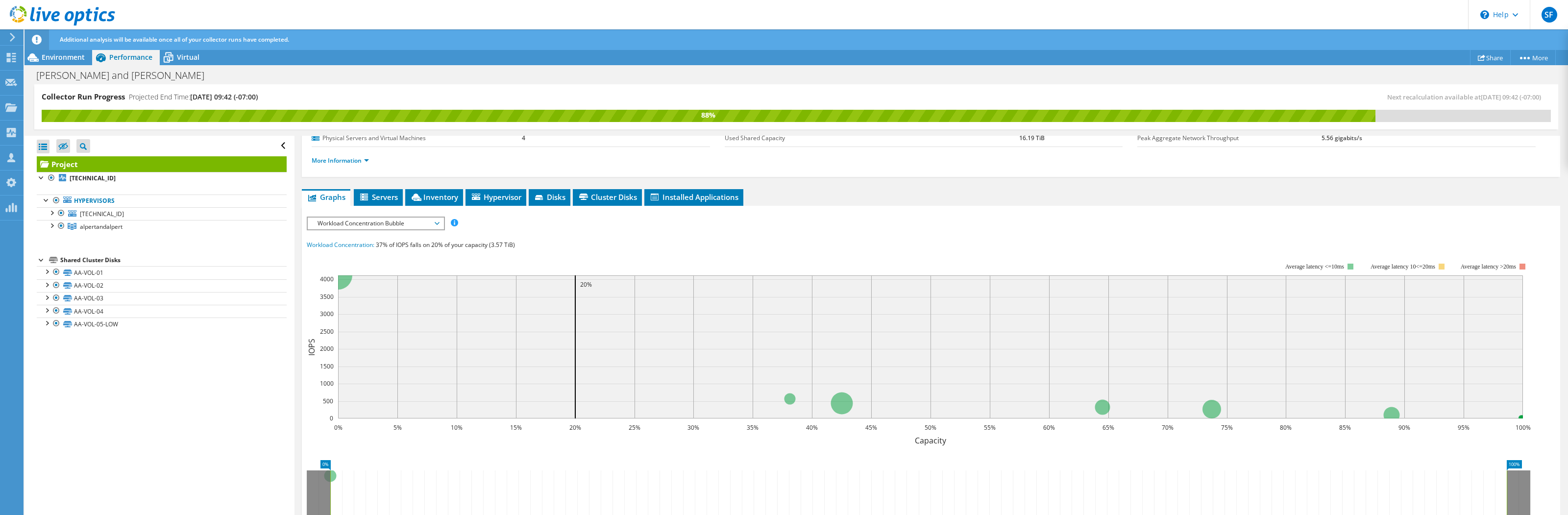
scroll to position [134, 0]
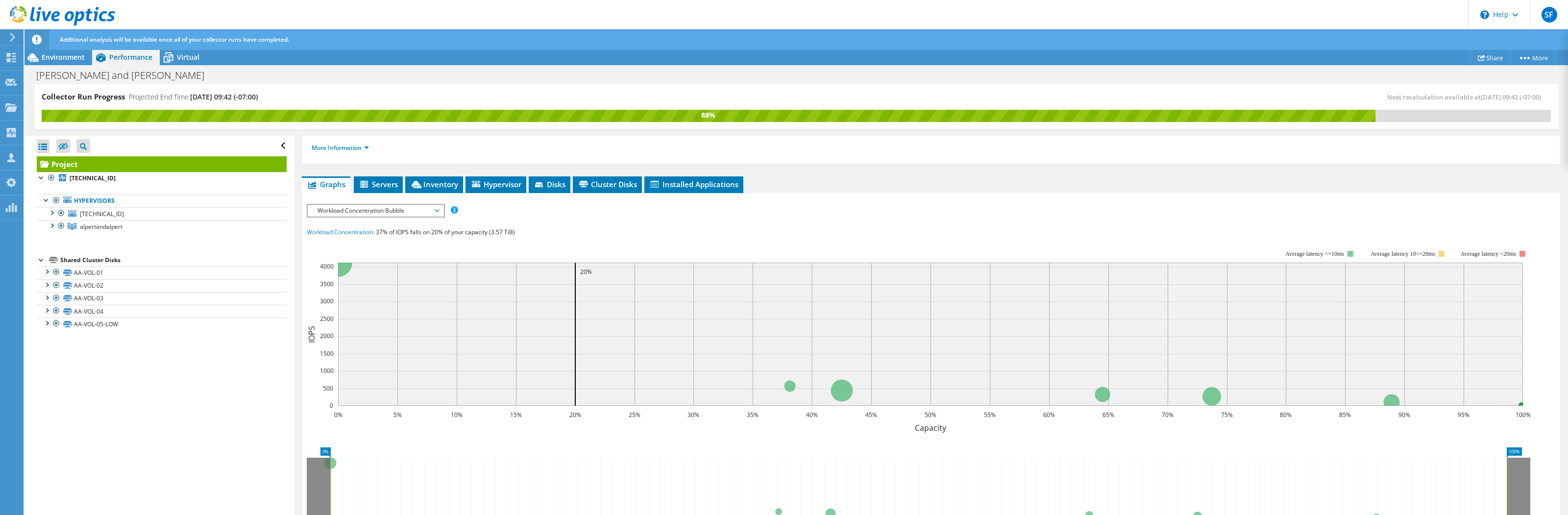
click at [439, 212] on span "Workload Concentration Bubble" at bounding box center [376, 211] width 136 height 12
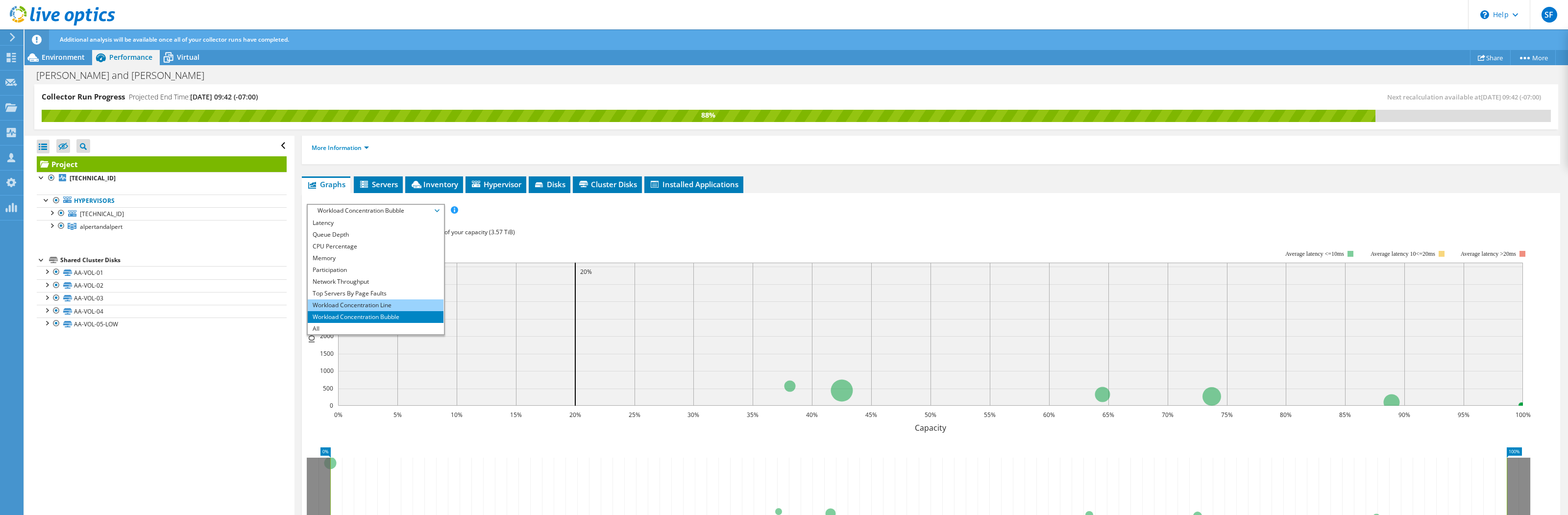
click at [401, 305] on li "Workload Concentration Line" at bounding box center [376, 305] width 136 height 12
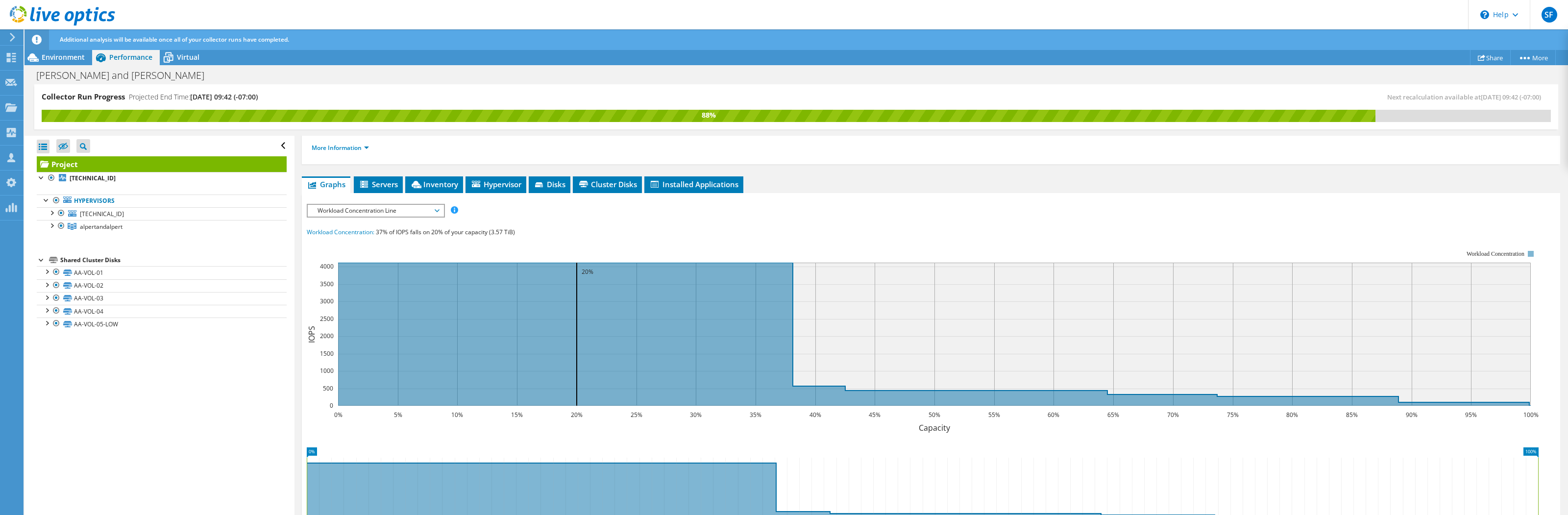
scroll to position [0, 0]
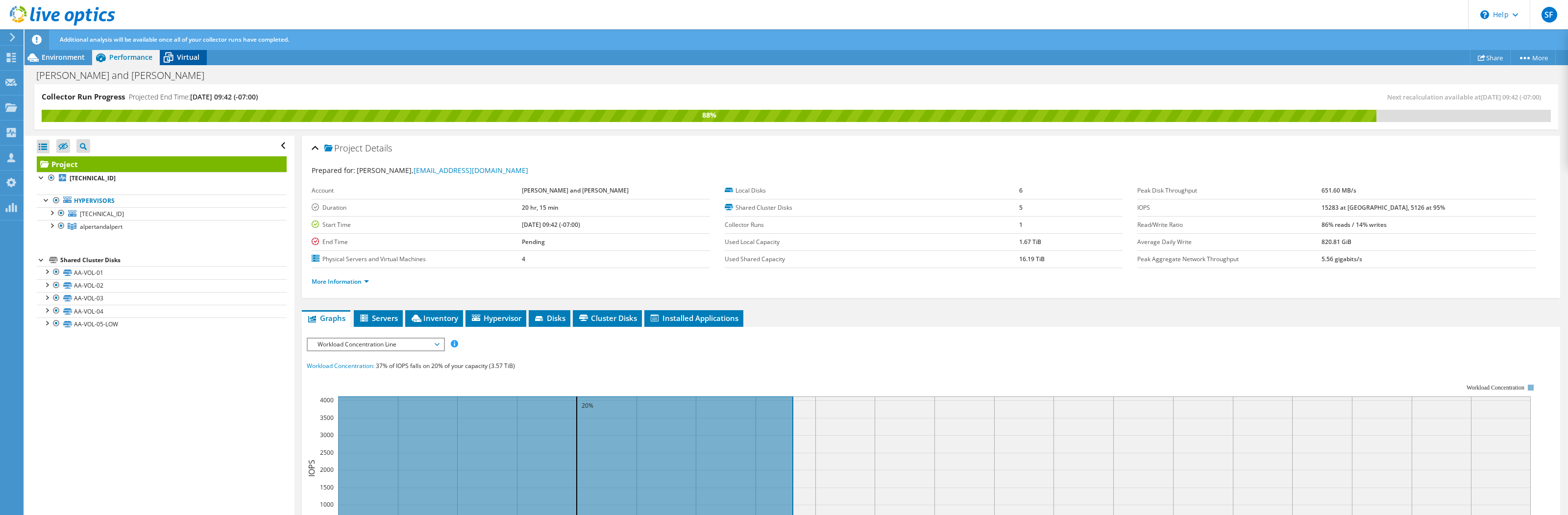
click at [185, 57] on span "Virtual" at bounding box center [188, 57] width 23 height 10
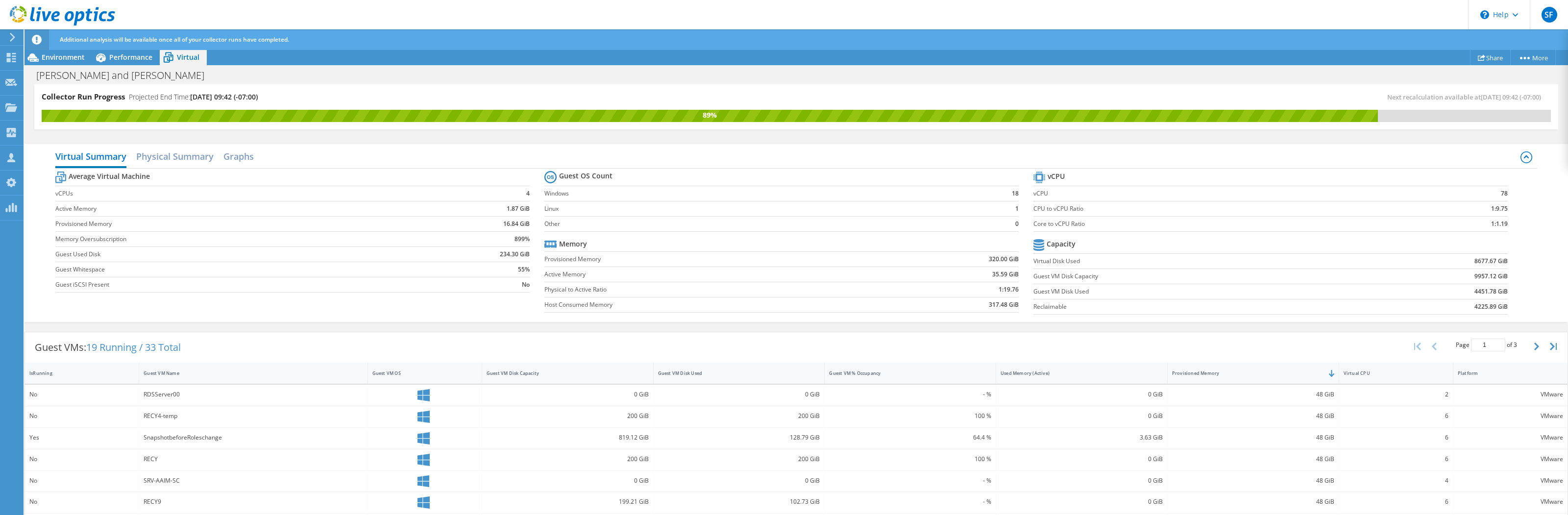
click at [305, 219] on label "Provisioned Memory" at bounding box center [236, 223] width 361 height 10
click at [323, 263] on td "Guest Whitespace" at bounding box center [236, 269] width 361 height 15
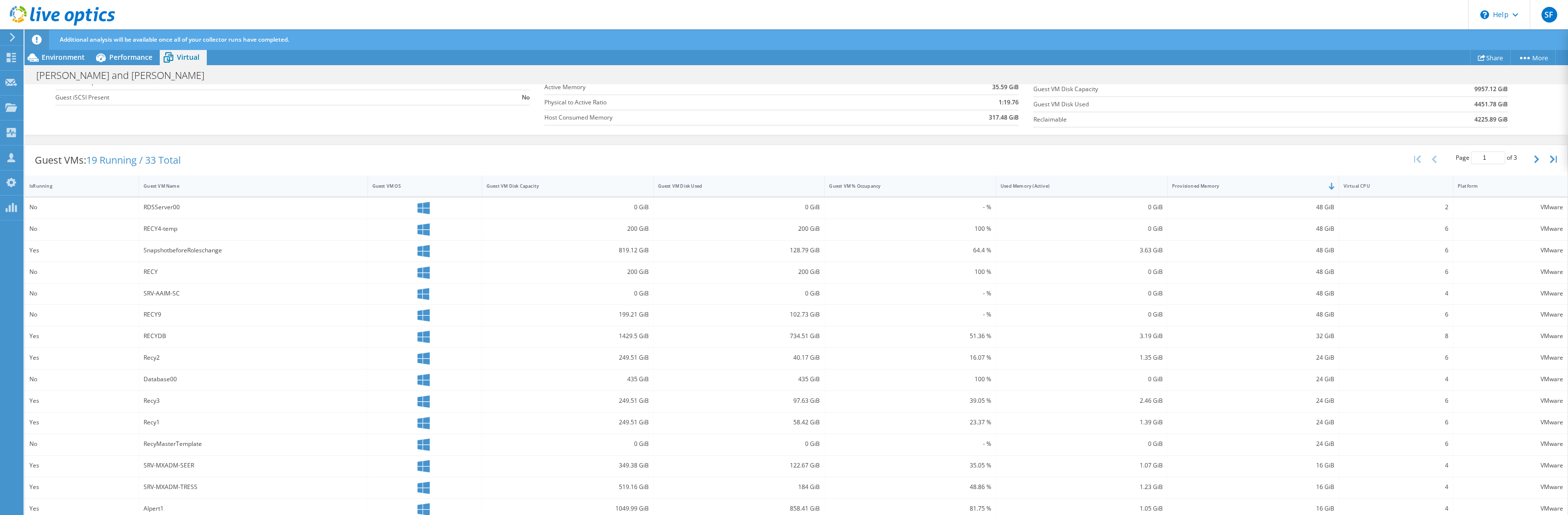
scroll to position [198, 0]
click at [7, 62] on div at bounding box center [11, 59] width 12 height 11
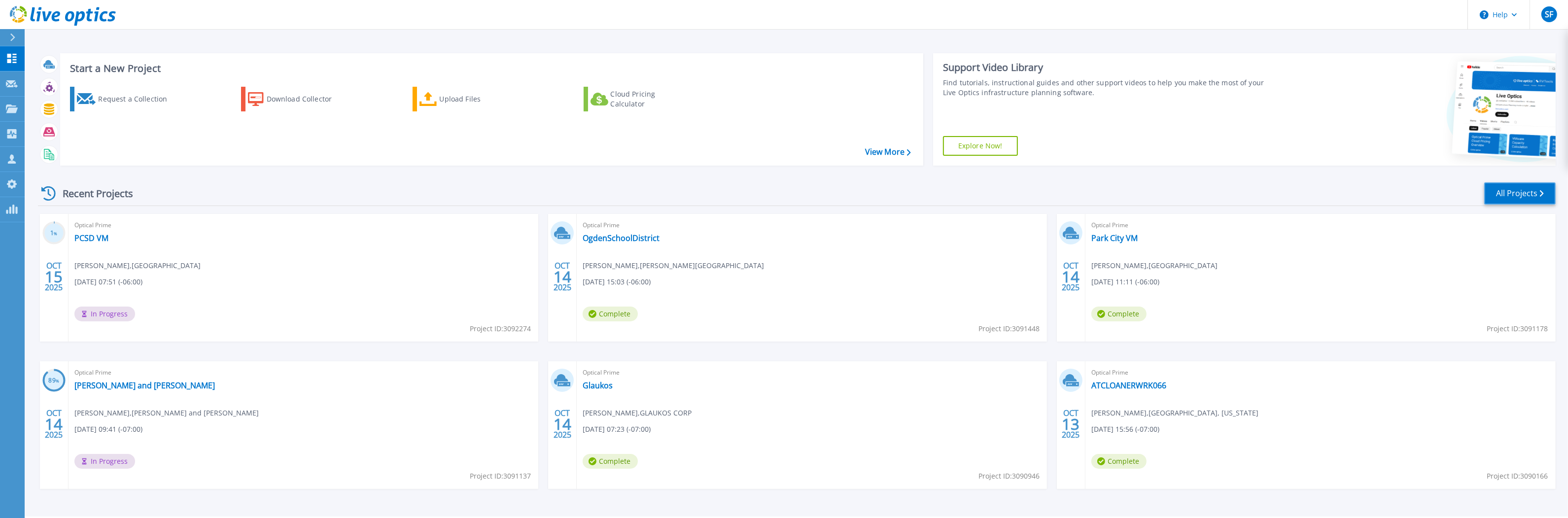
click at [1512, 186] on link "All Projects" at bounding box center [1520, 193] width 71 height 22
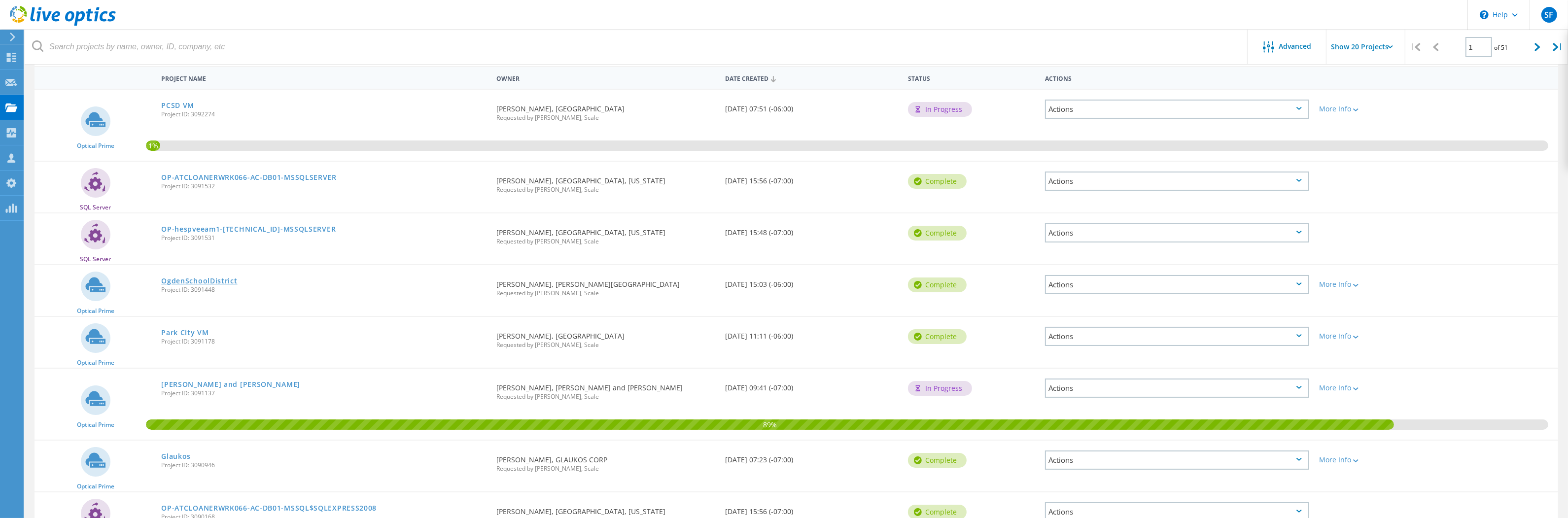
scroll to position [331, 0]
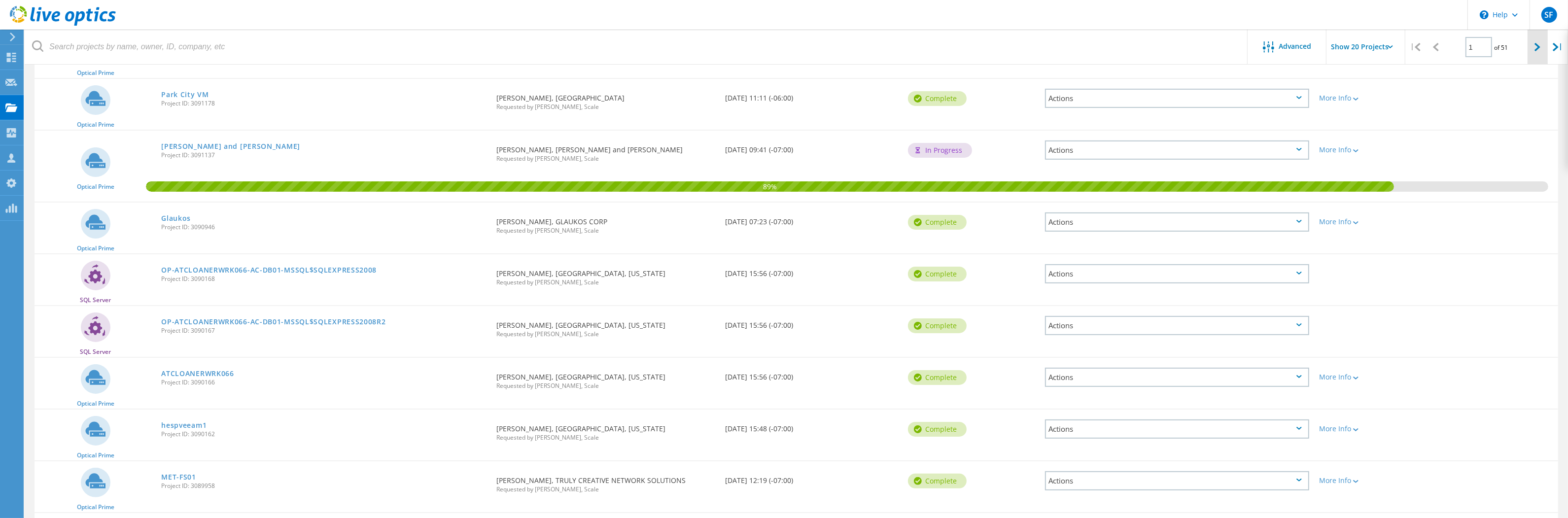
click at [1536, 46] on icon at bounding box center [1538, 47] width 6 height 8
type input "2"
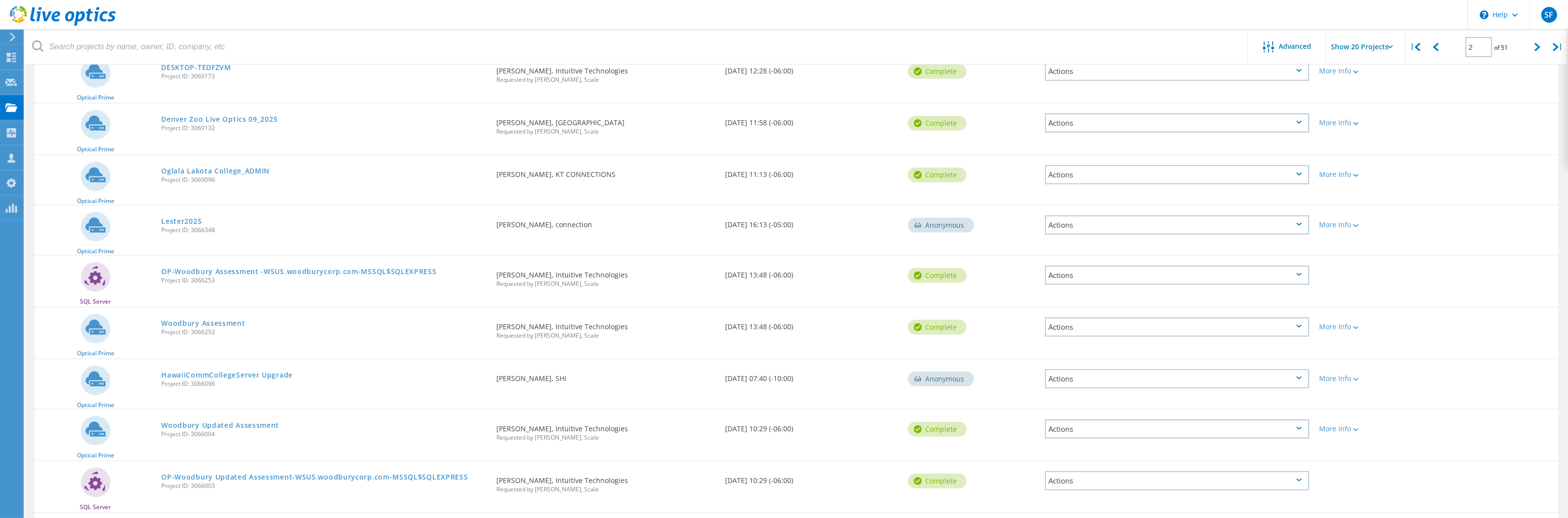
scroll to position [557, 0]
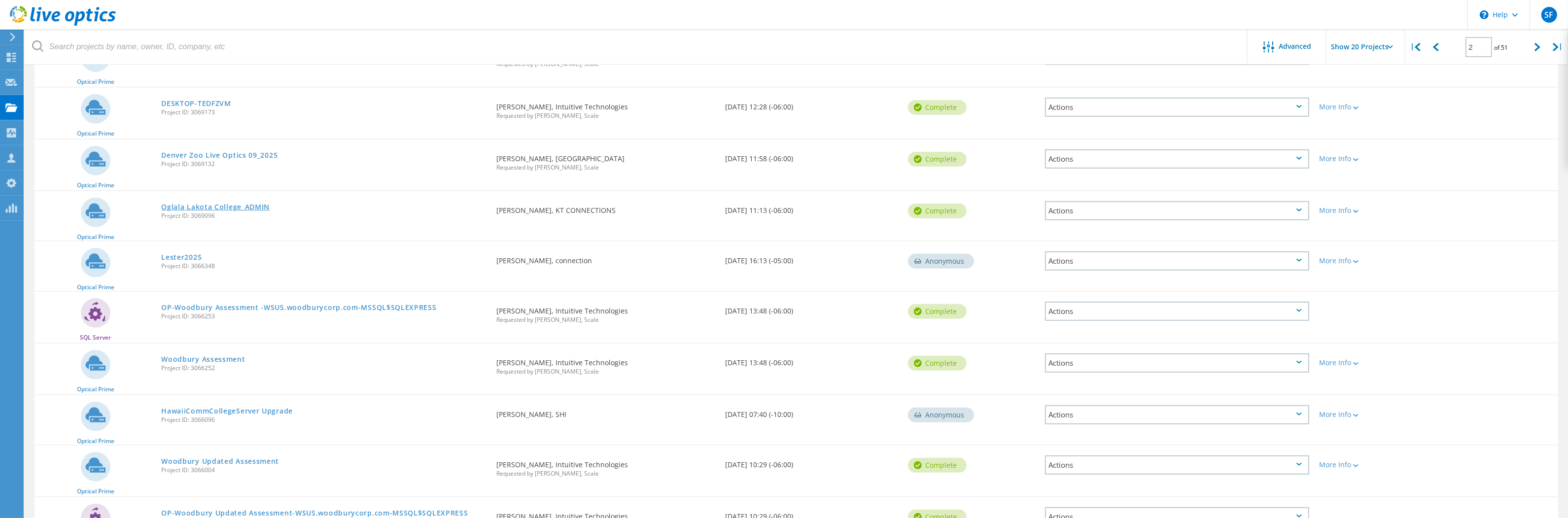
click at [230, 204] on link "Oglala Lakota College_ADMIN" at bounding box center [216, 207] width 108 height 7
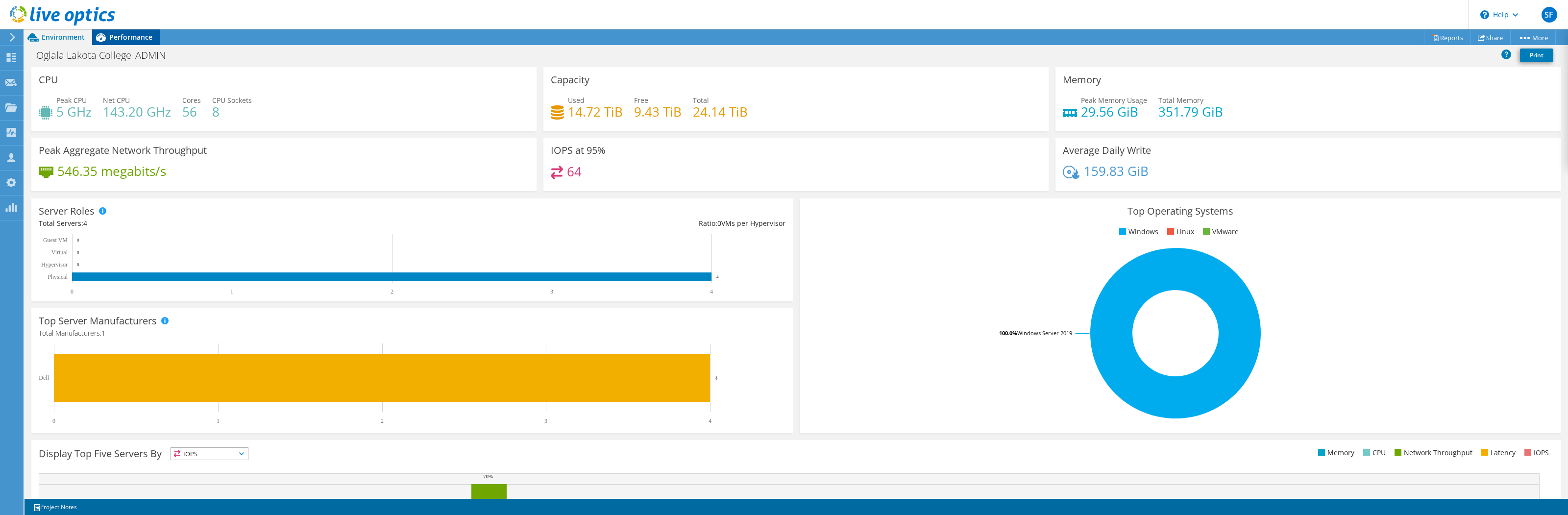
click at [125, 32] on span "Performance" at bounding box center [130, 37] width 43 height 10
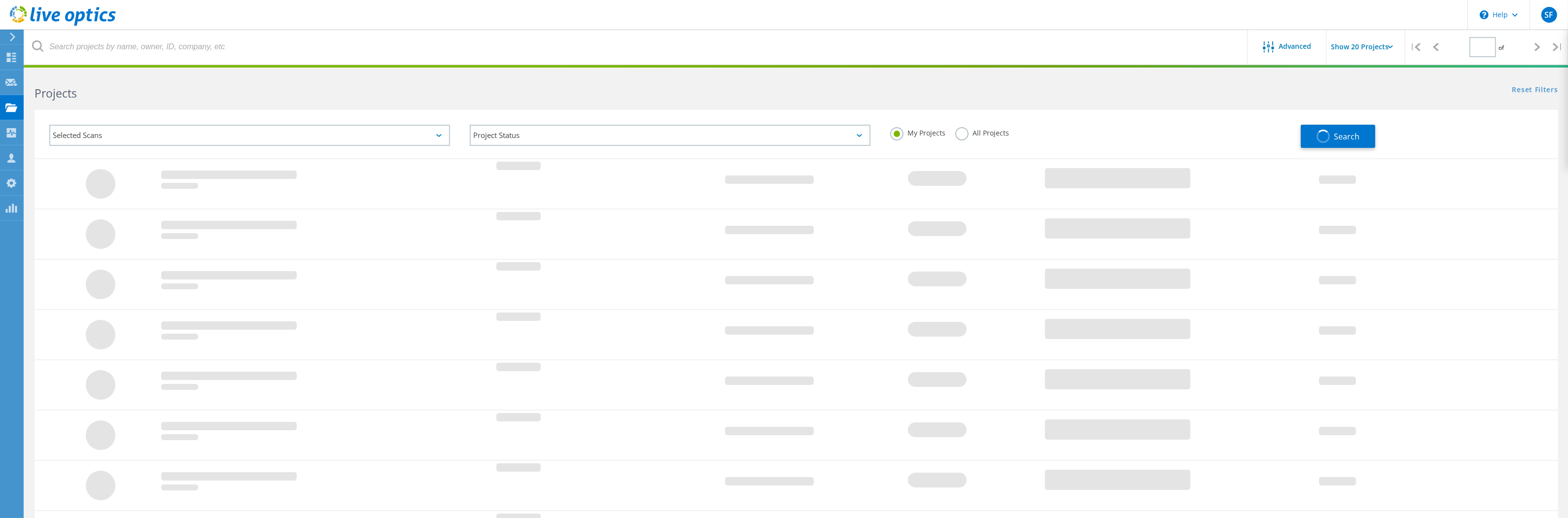
type input "2"
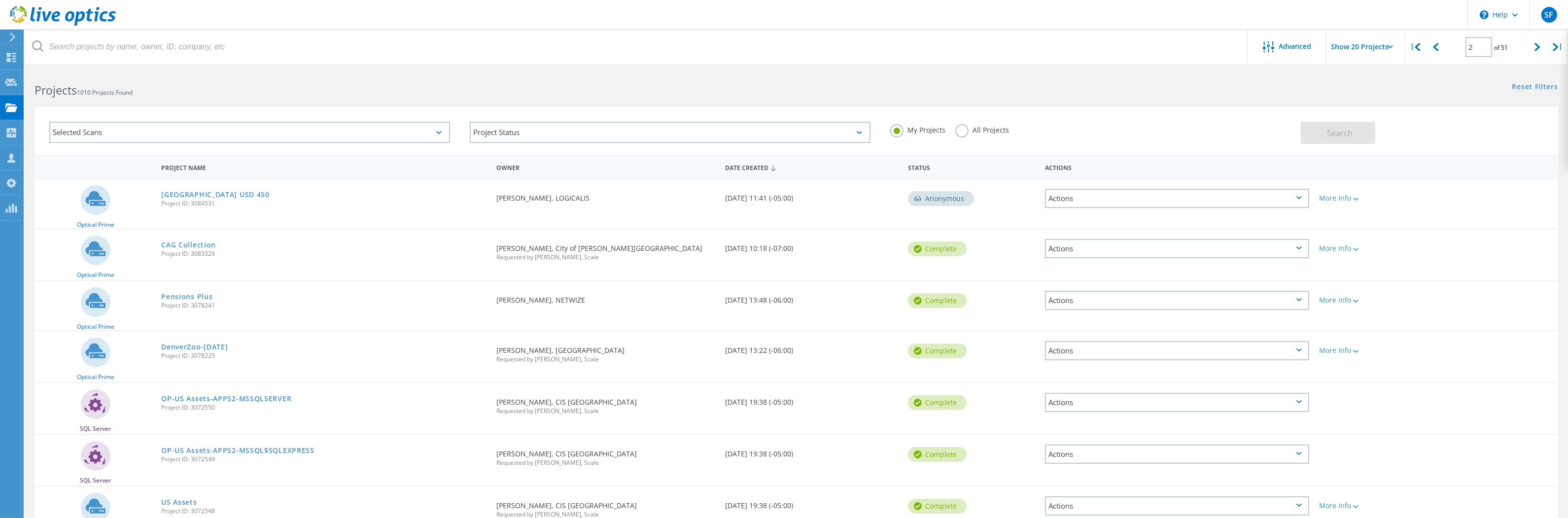
scroll to position [5, 0]
click at [239, 192] on link "[GEOGRAPHIC_DATA] USD 450" at bounding box center [216, 192] width 108 height 7
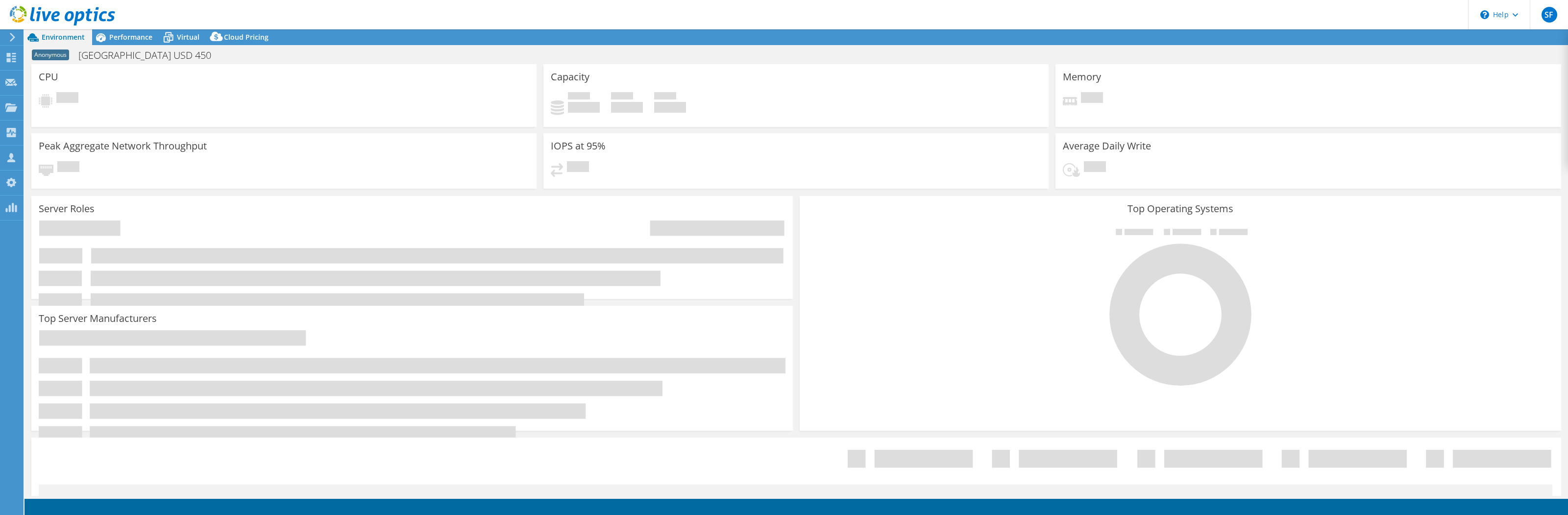
select select "USD"
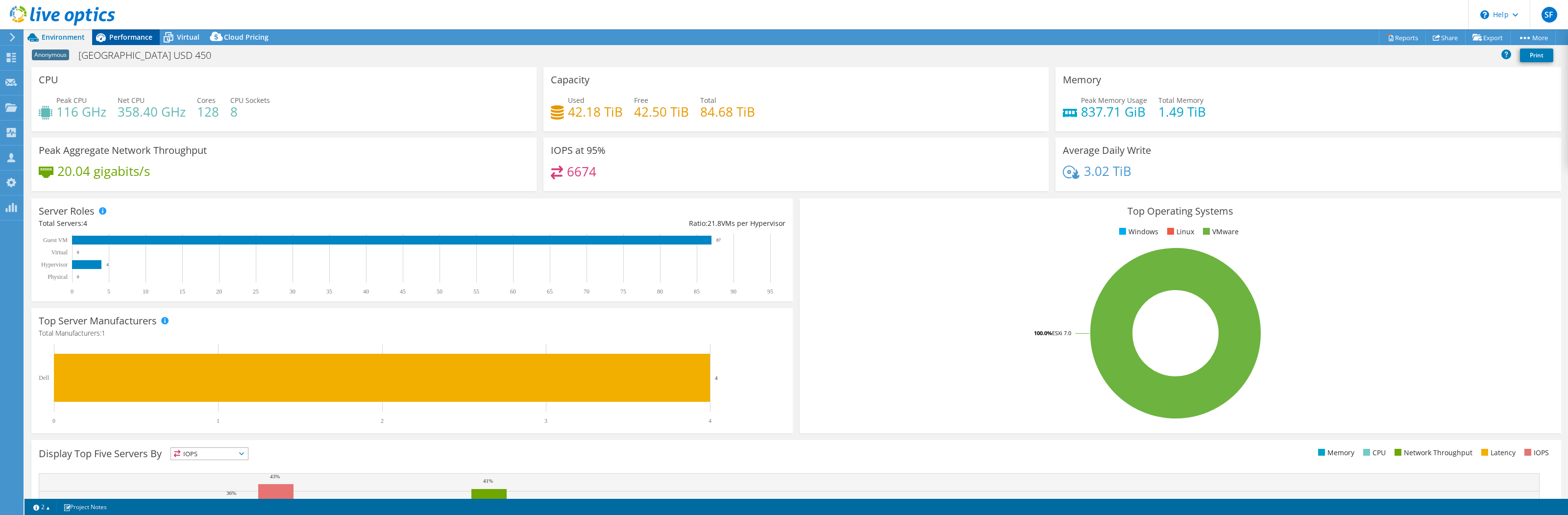
click at [146, 38] on span "Performance" at bounding box center [130, 37] width 43 height 10
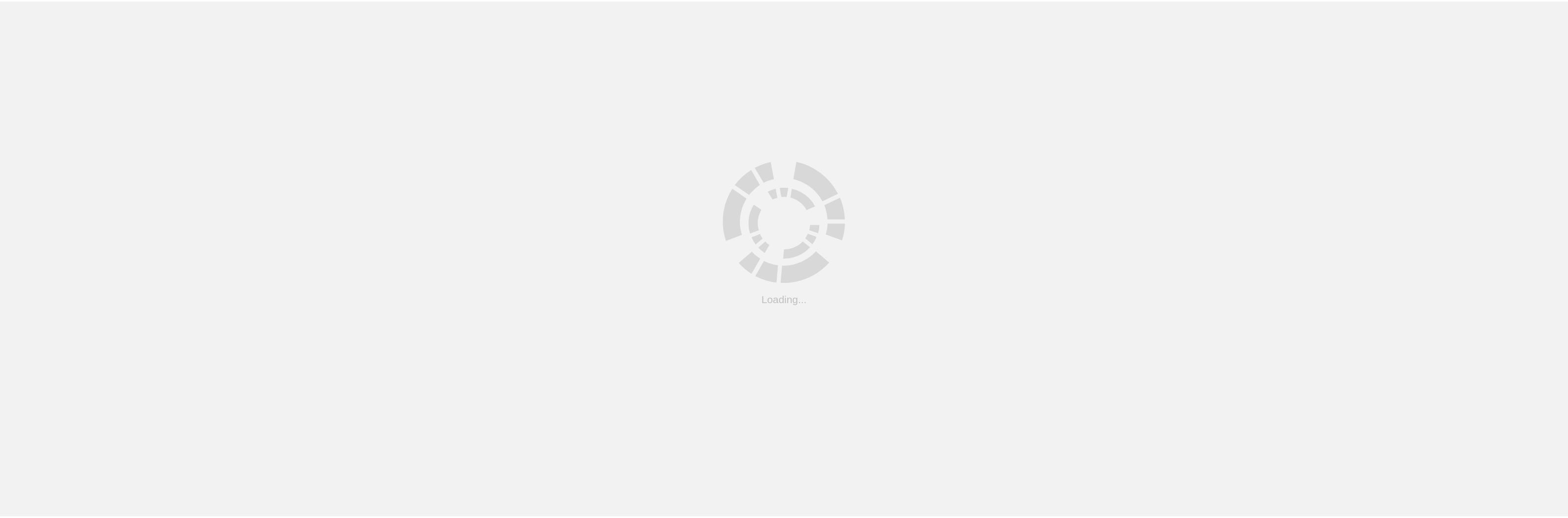
scroll to position [5, 0]
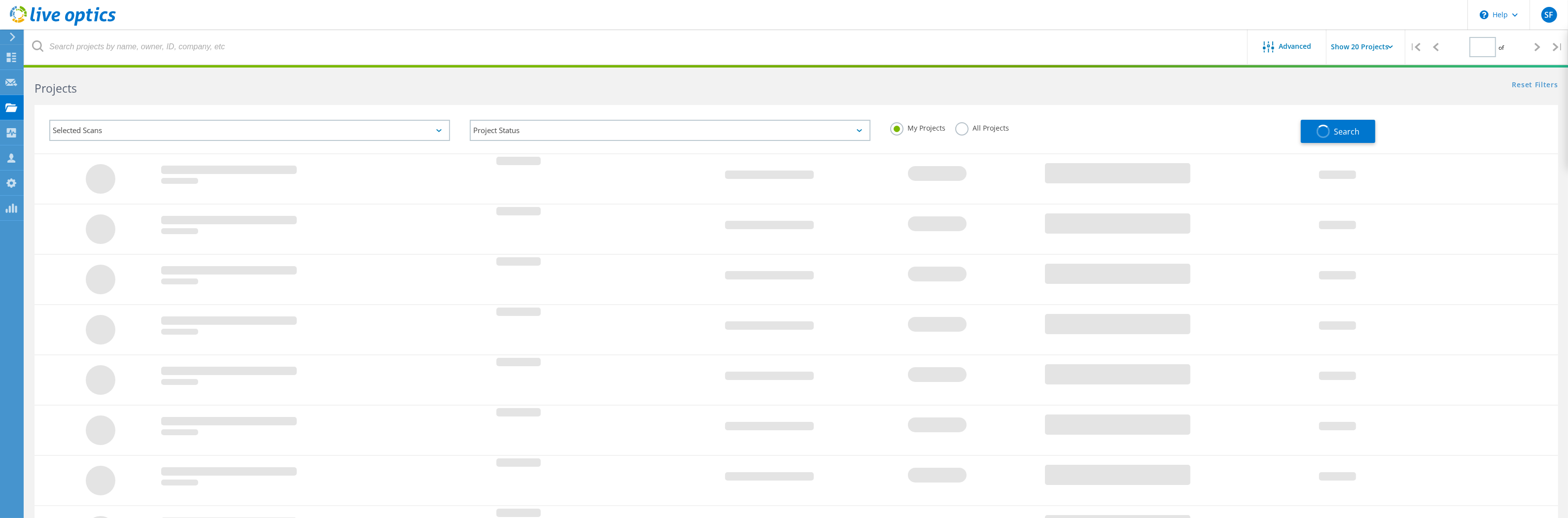
type input "2"
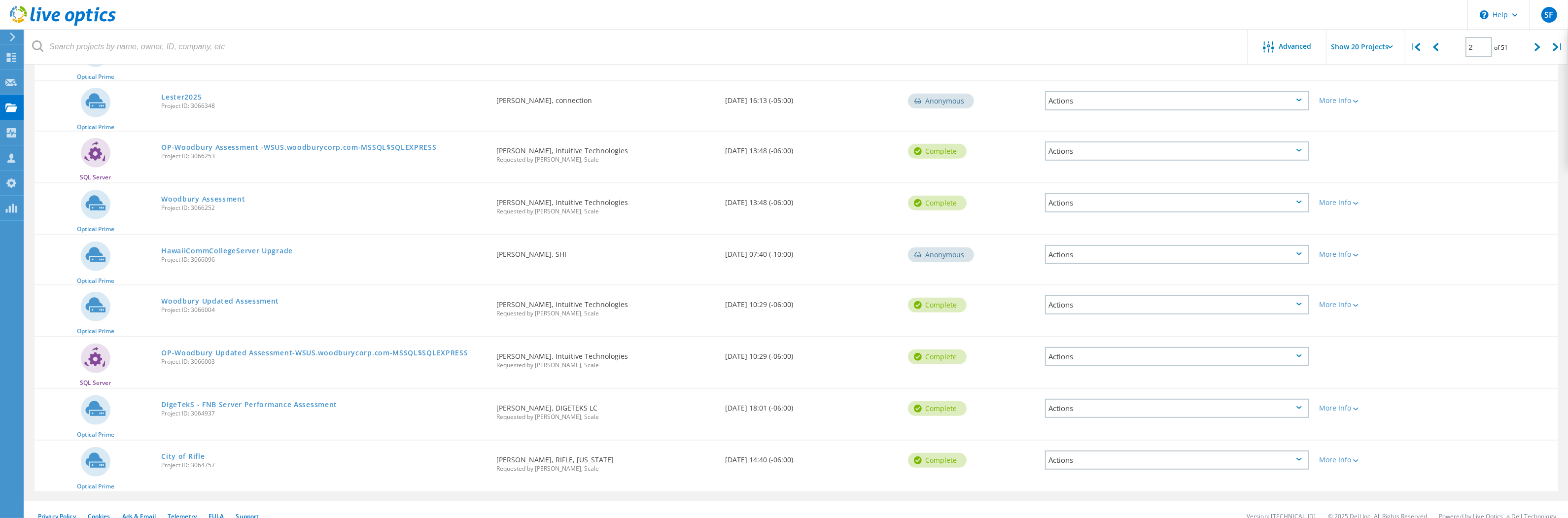
scroll to position [721, 0]
